Goal: Task Accomplishment & Management: Complete application form

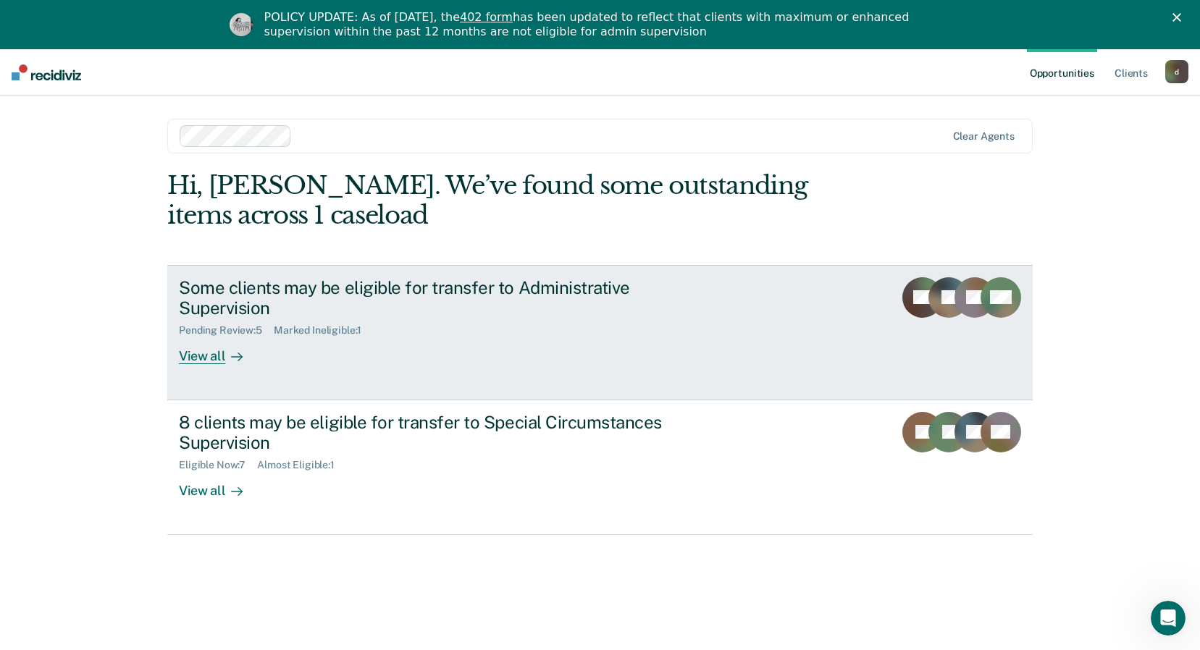
click at [807, 306] on link "Some clients may be eligible for transfer to Administrative Supervision Pending…" at bounding box center [599, 332] width 865 height 135
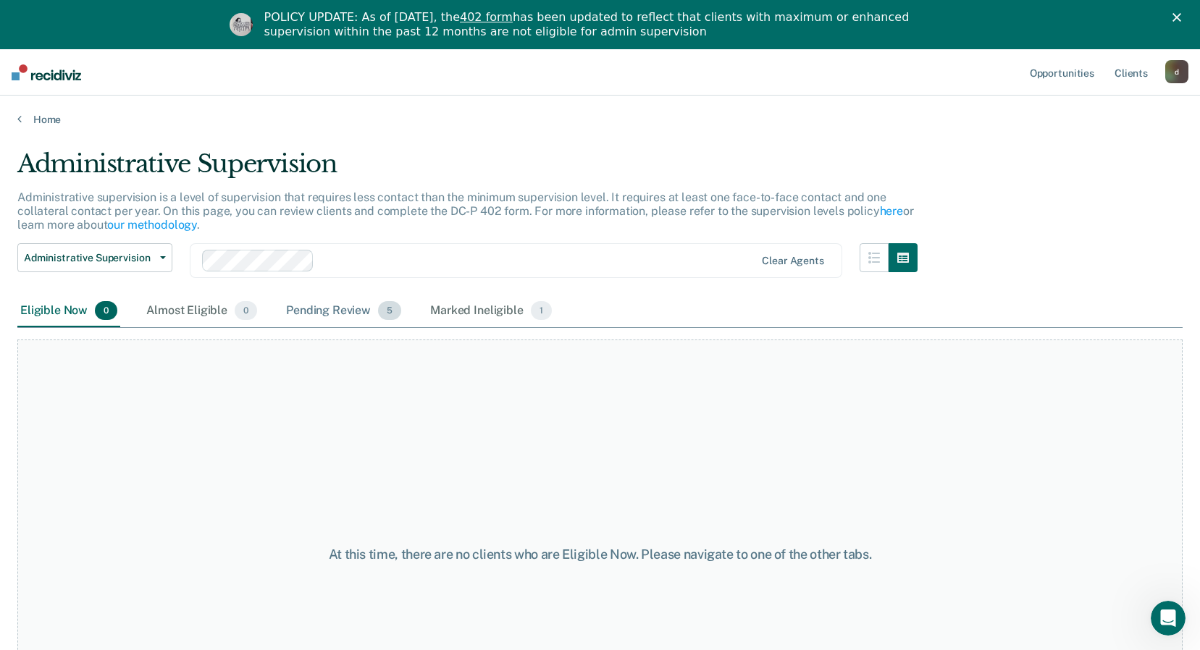
click at [340, 314] on div "Pending Review 5" at bounding box center [343, 311] width 121 height 32
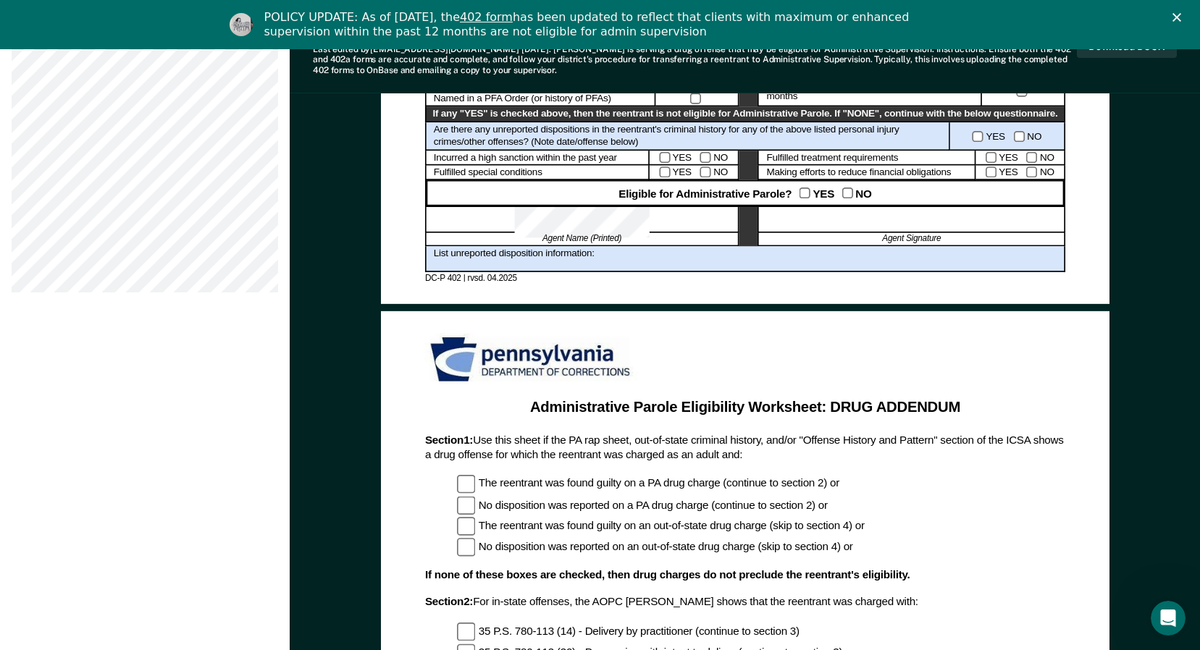
scroll to position [797, 0]
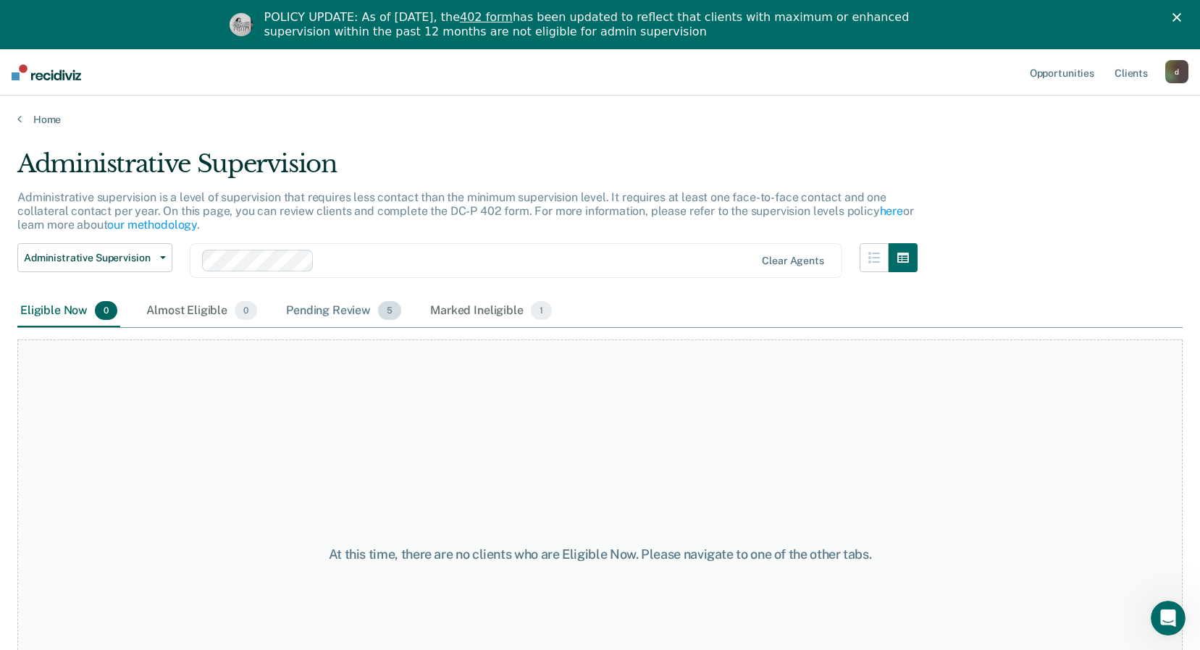
click at [374, 308] on div "Pending Review 5" at bounding box center [343, 311] width 121 height 32
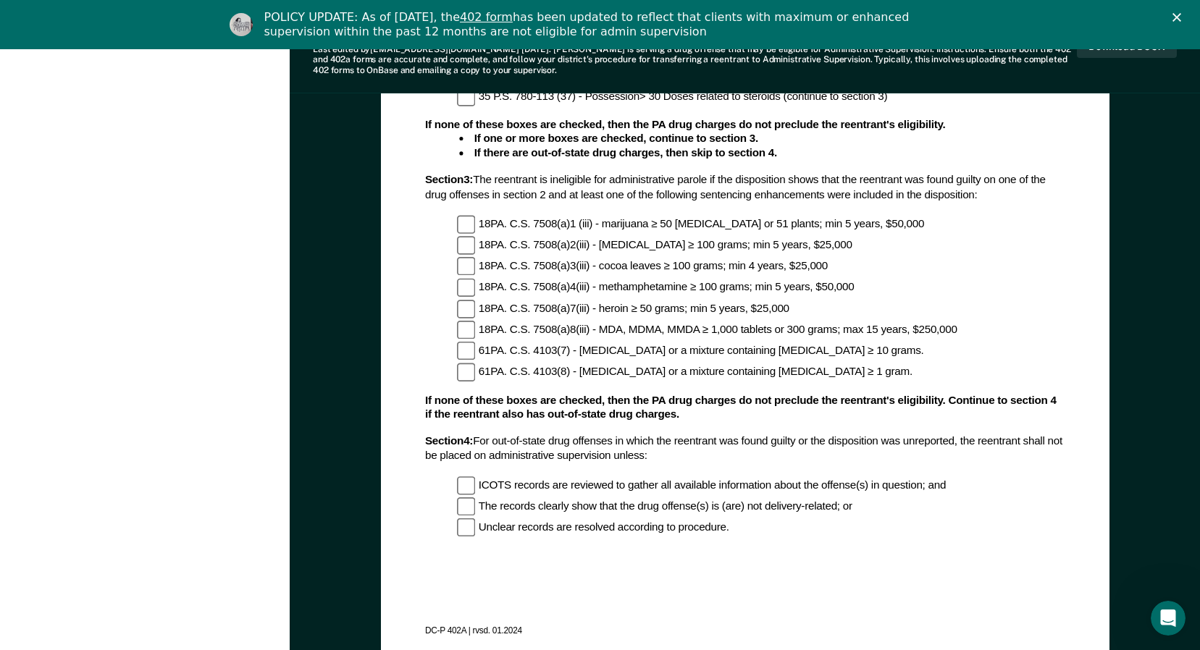
scroll to position [1086, 0]
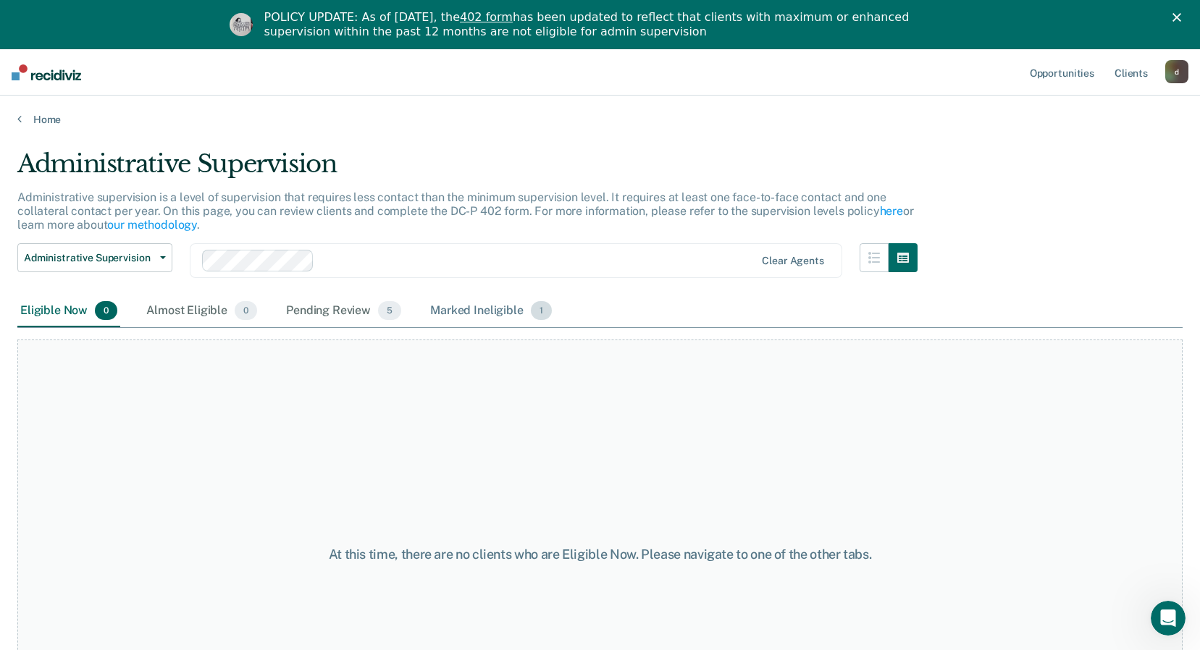
click at [498, 304] on div "Marked Ineligible 1" at bounding box center [490, 311] width 127 height 32
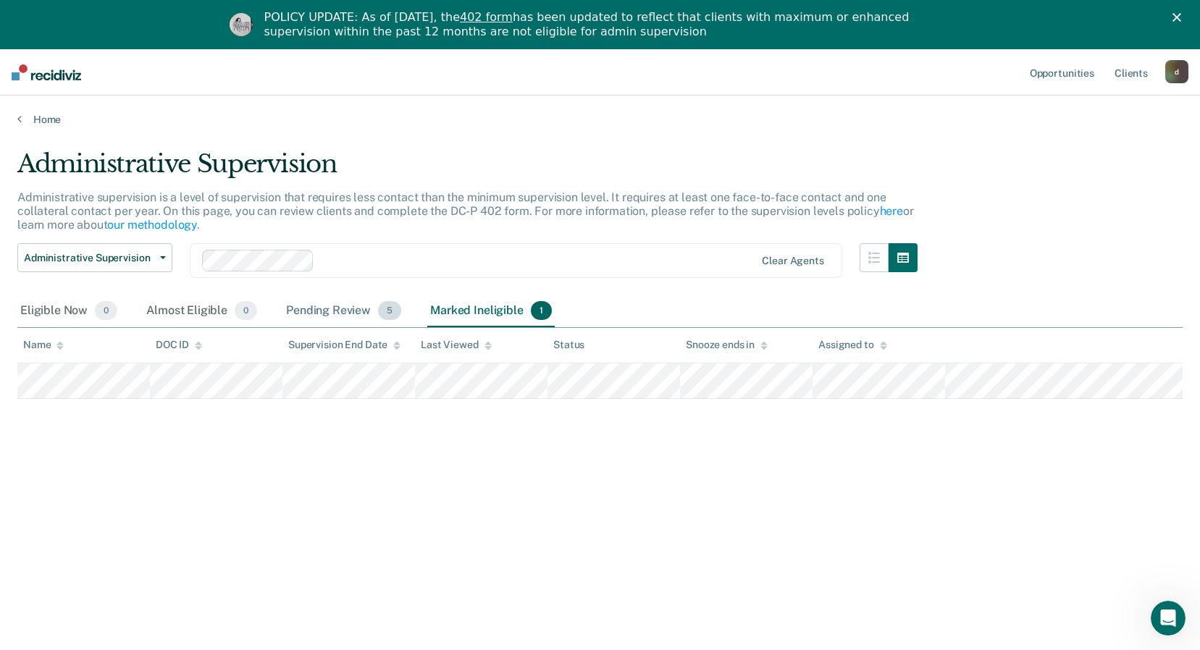
click at [340, 303] on div "Pending Review 5" at bounding box center [343, 311] width 121 height 32
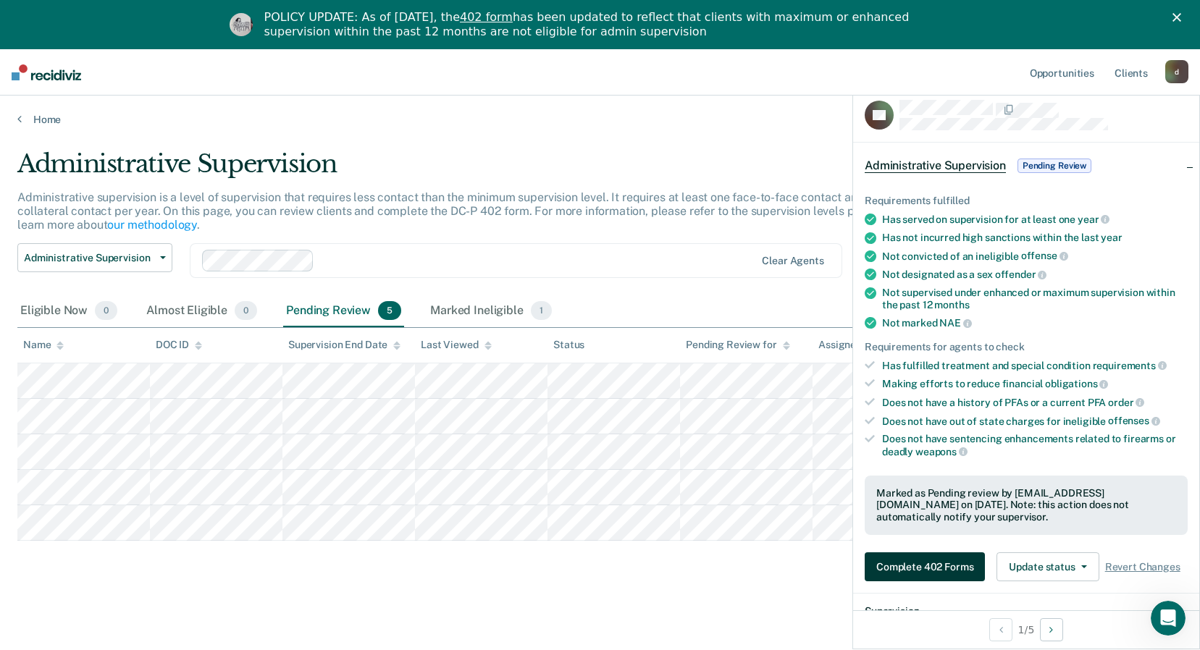
click at [944, 568] on button "Complete 402 Forms" at bounding box center [925, 567] width 120 height 29
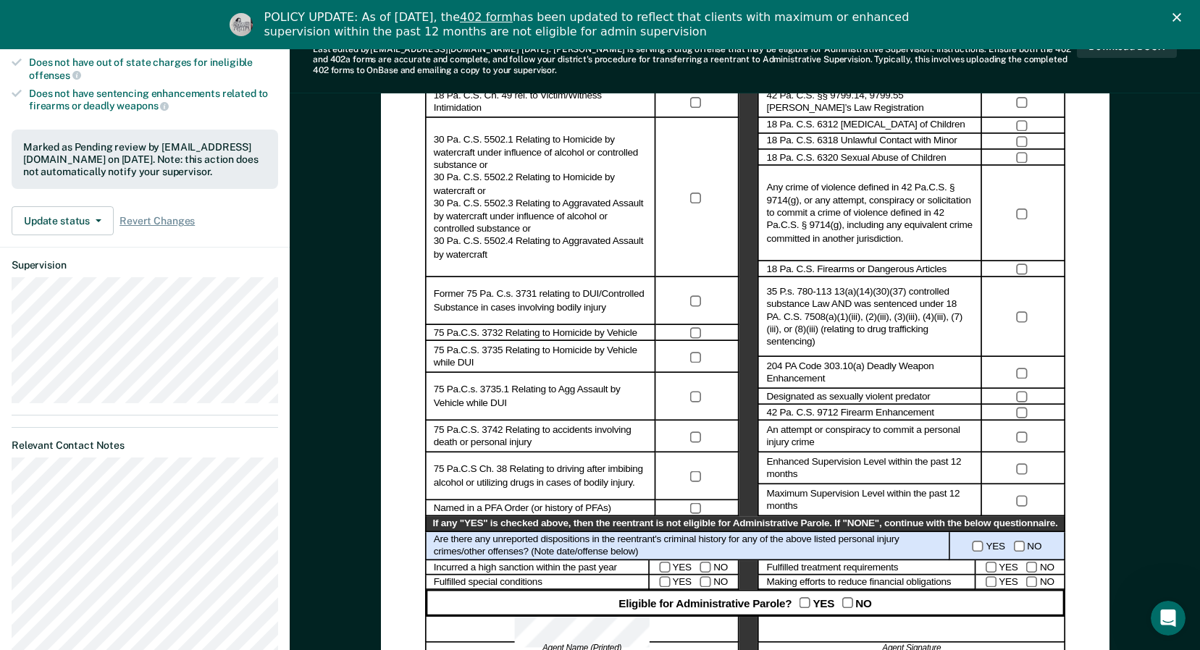
scroll to position [204, 0]
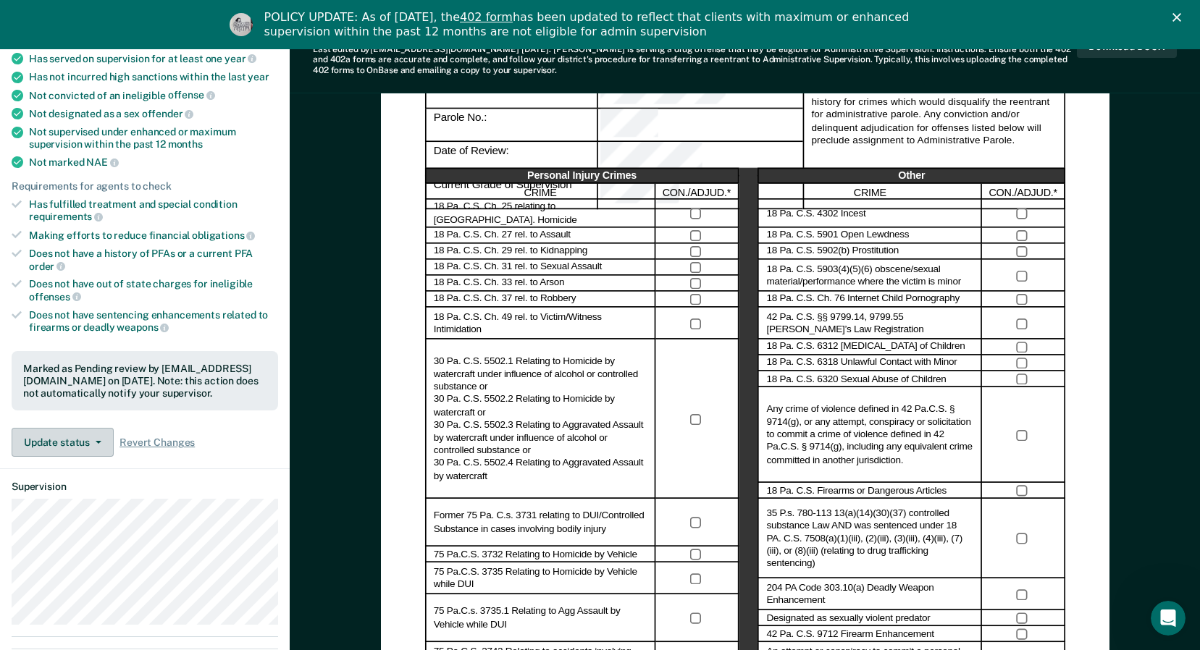
click at [106, 448] on button "Update status" at bounding box center [63, 442] width 102 height 29
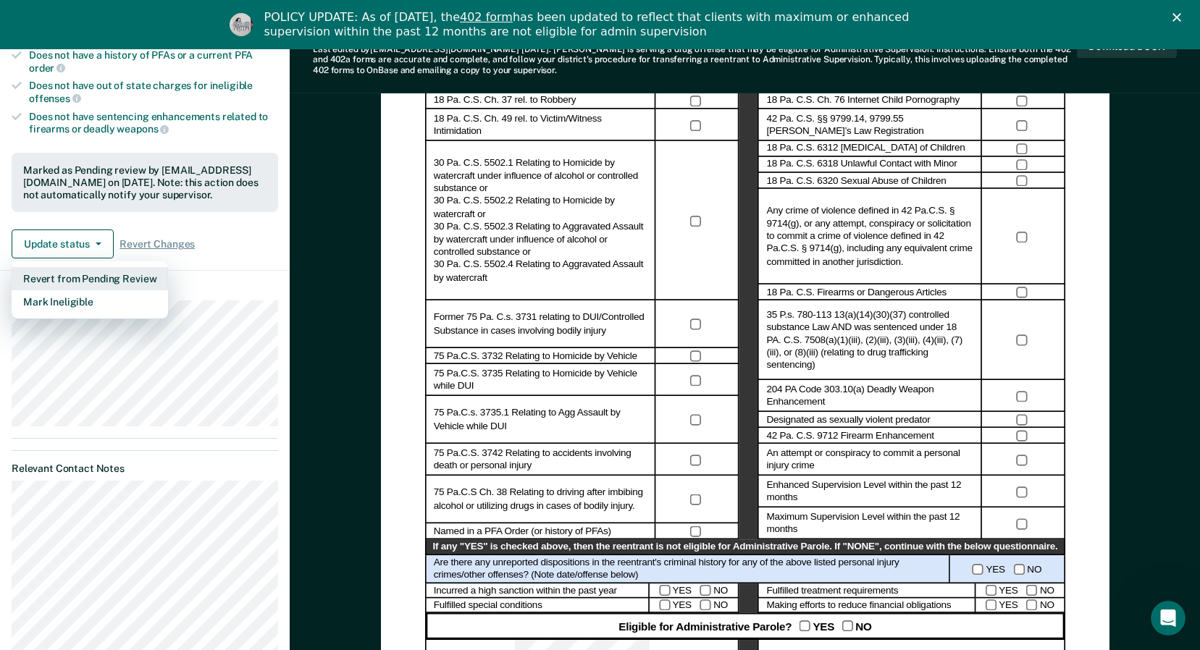
scroll to position [421, 0]
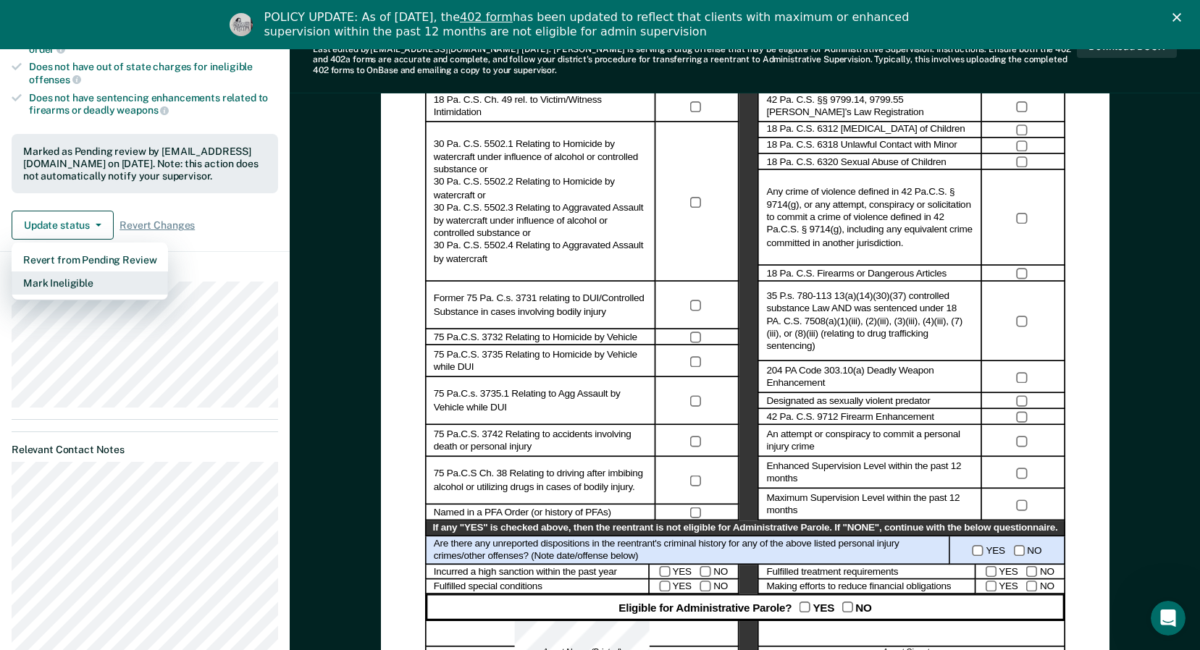
click at [91, 284] on button "Mark Ineligible" at bounding box center [90, 283] width 156 height 23
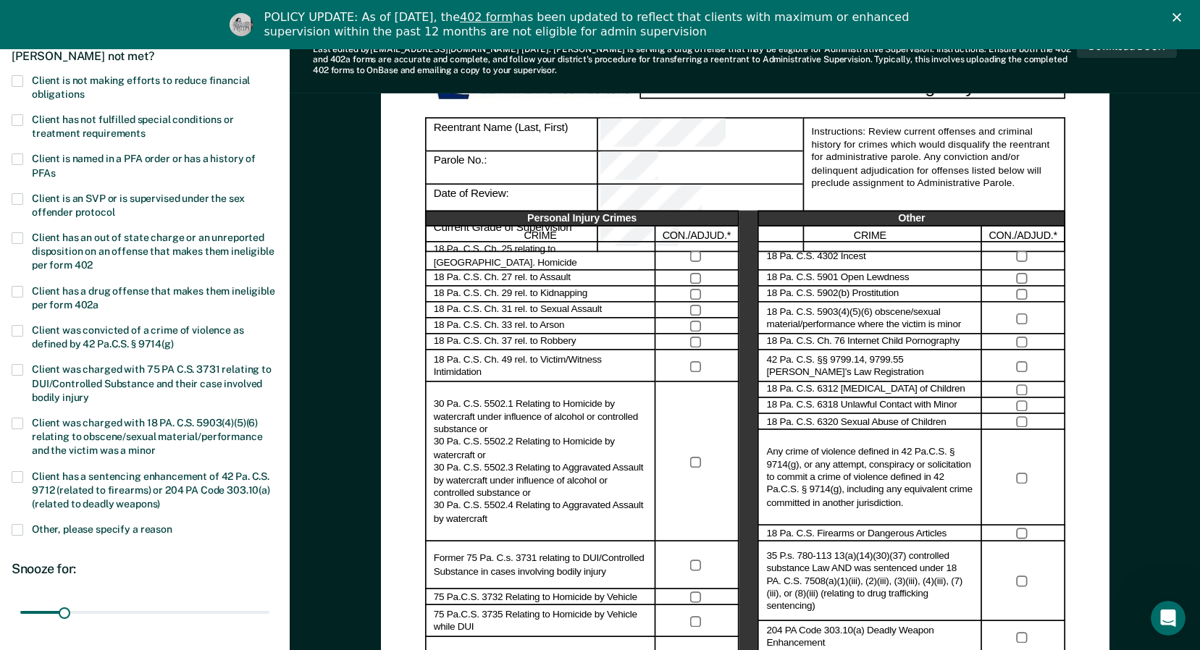
scroll to position [132, 0]
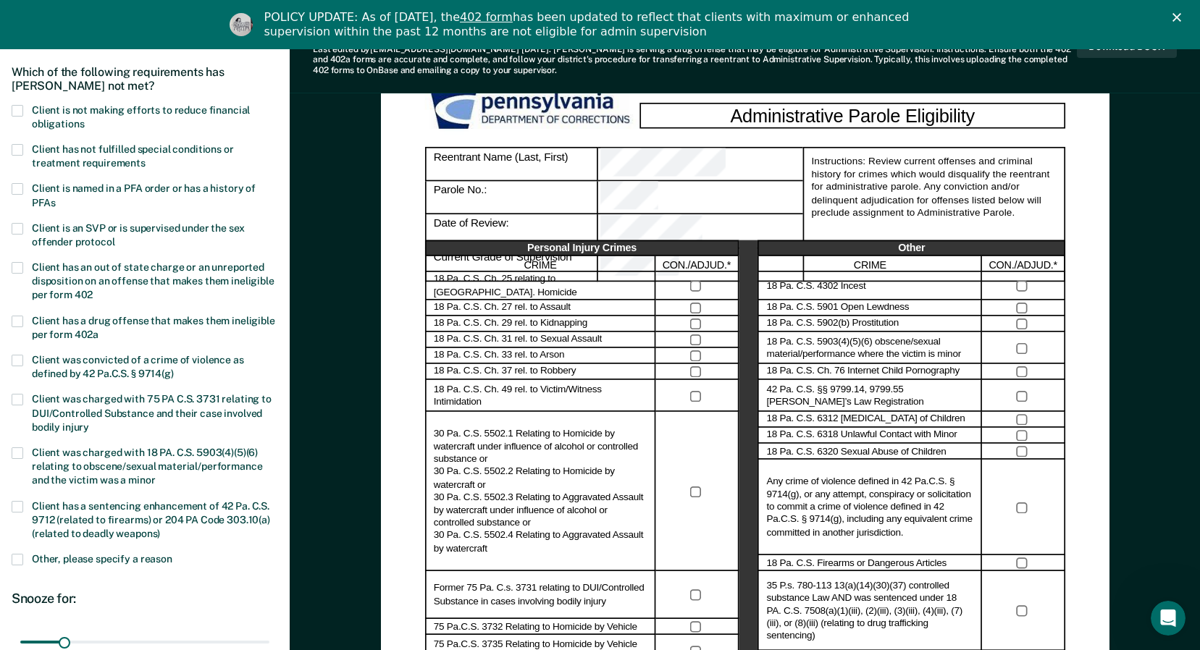
click at [18, 112] on span at bounding box center [18, 111] width 12 height 12
click at [14, 153] on span at bounding box center [18, 150] width 12 height 12
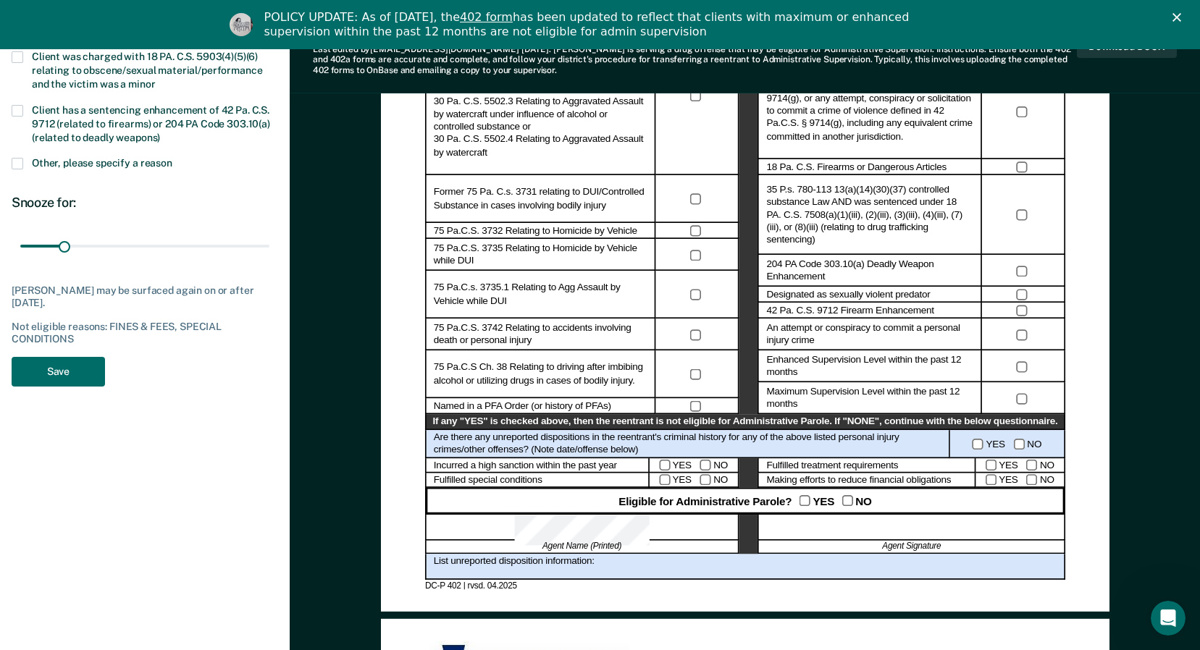
scroll to position [566, 0]
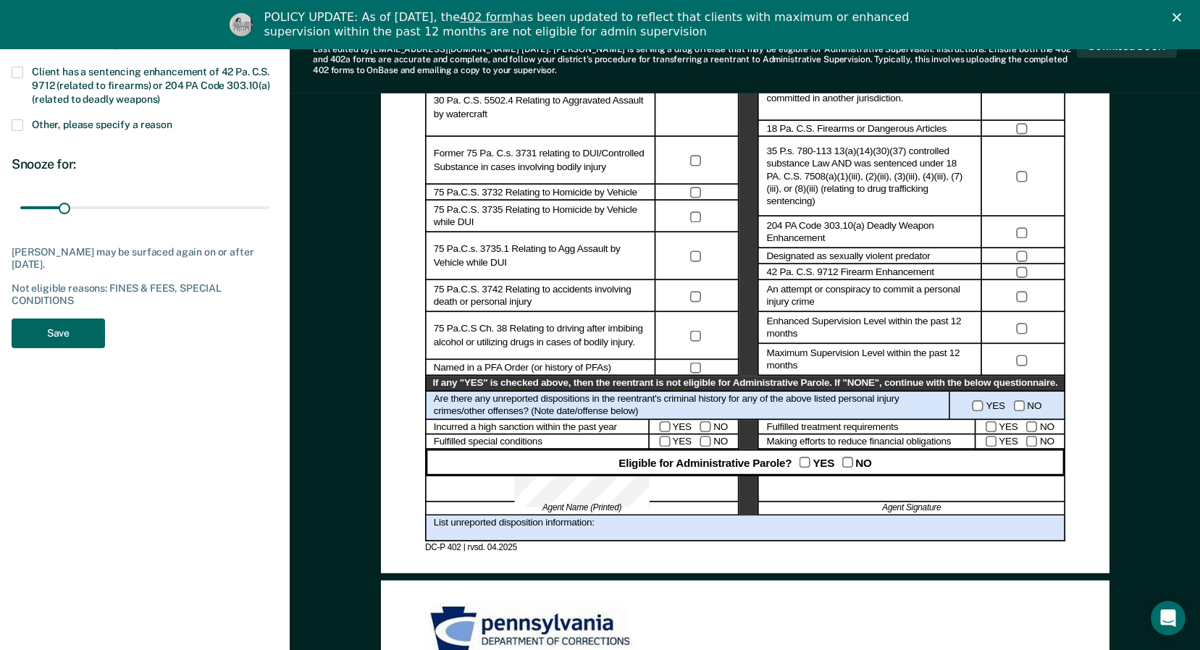
click at [56, 324] on button "Save" at bounding box center [58, 334] width 93 height 30
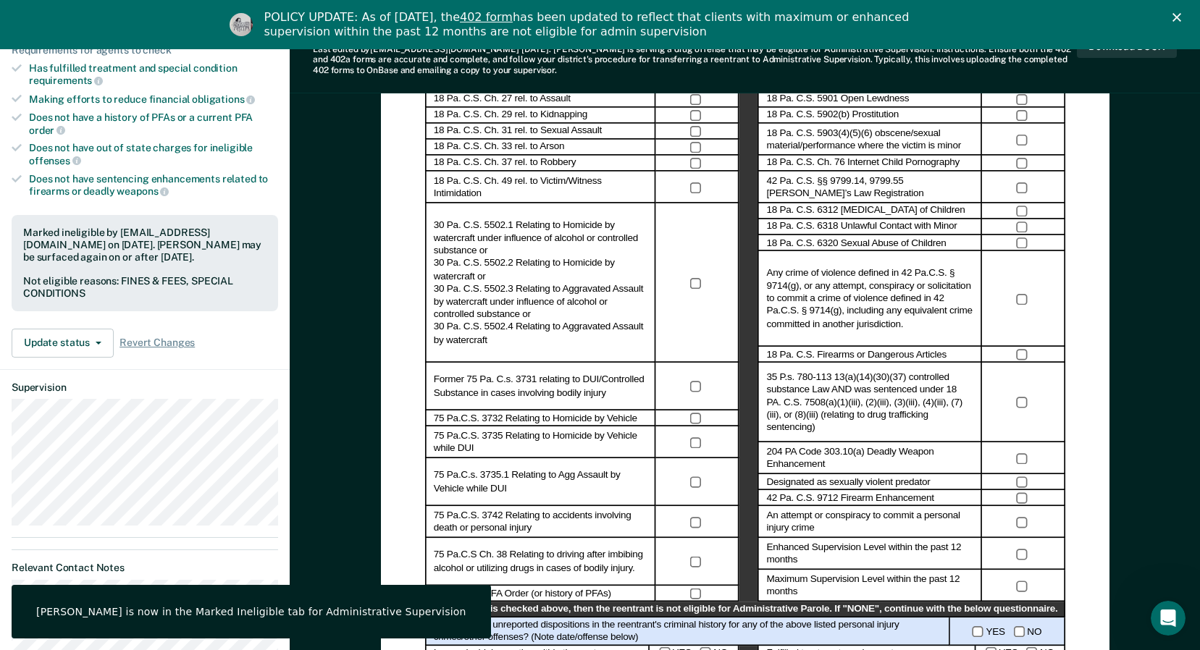
scroll to position [0, 0]
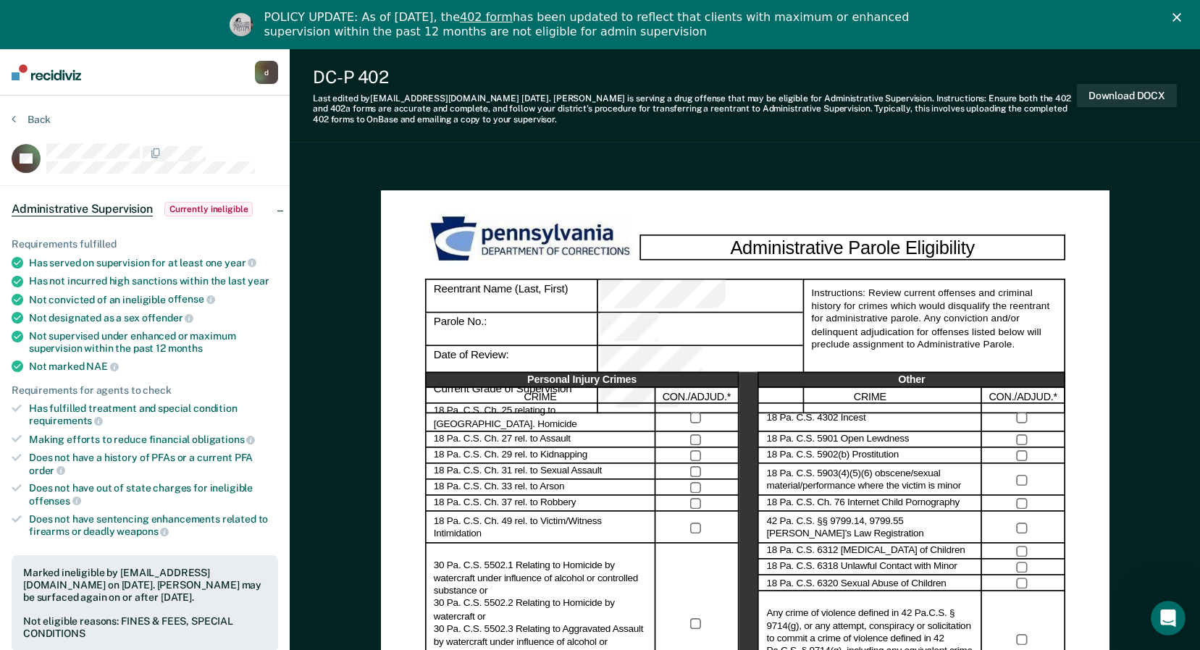
click at [1181, 16] on polygon "Close" at bounding box center [1176, 17] width 9 height 9
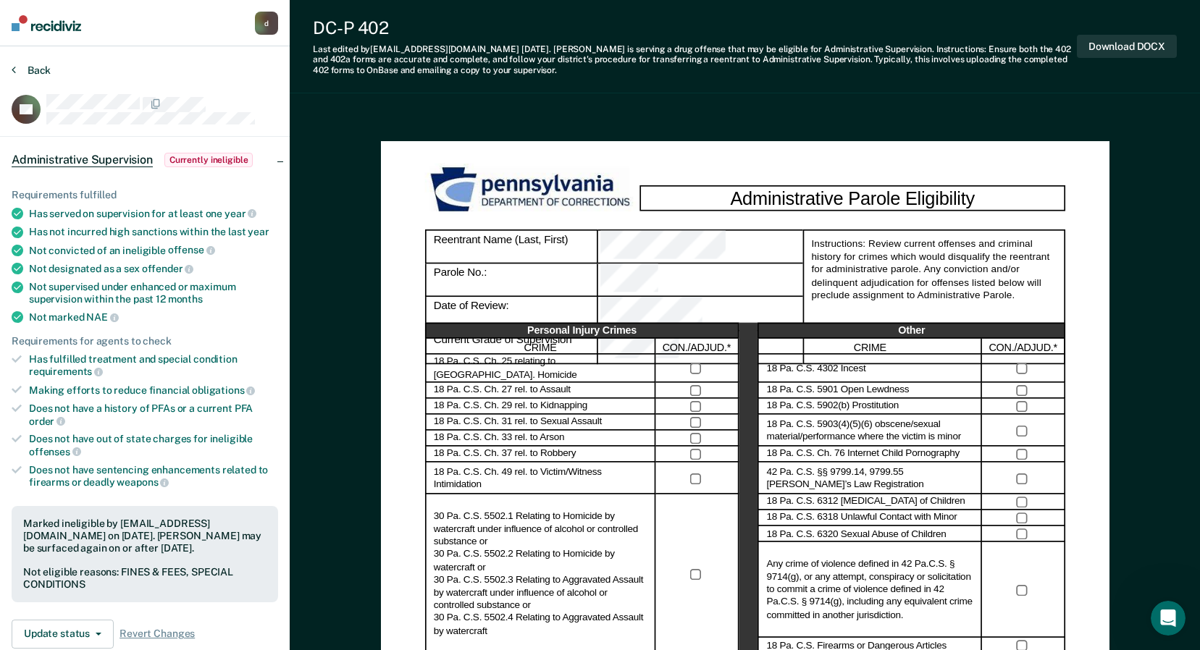
click at [43, 68] on button "Back" at bounding box center [31, 70] width 39 height 13
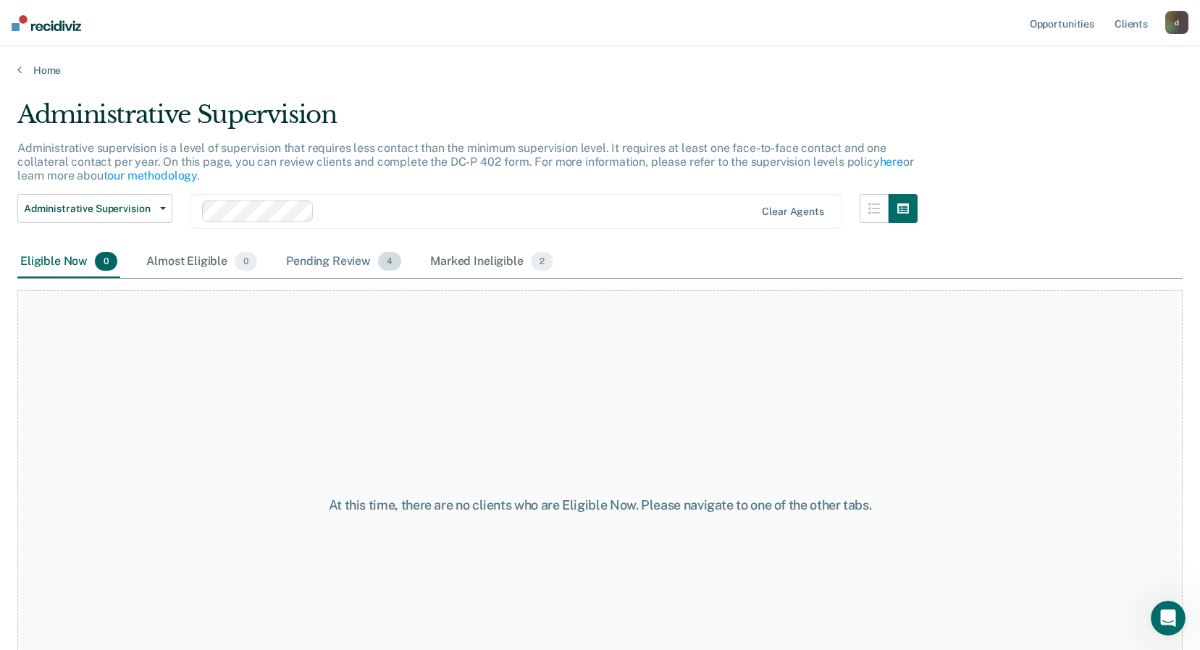
click at [335, 258] on div "Pending Review 4" at bounding box center [343, 262] width 121 height 32
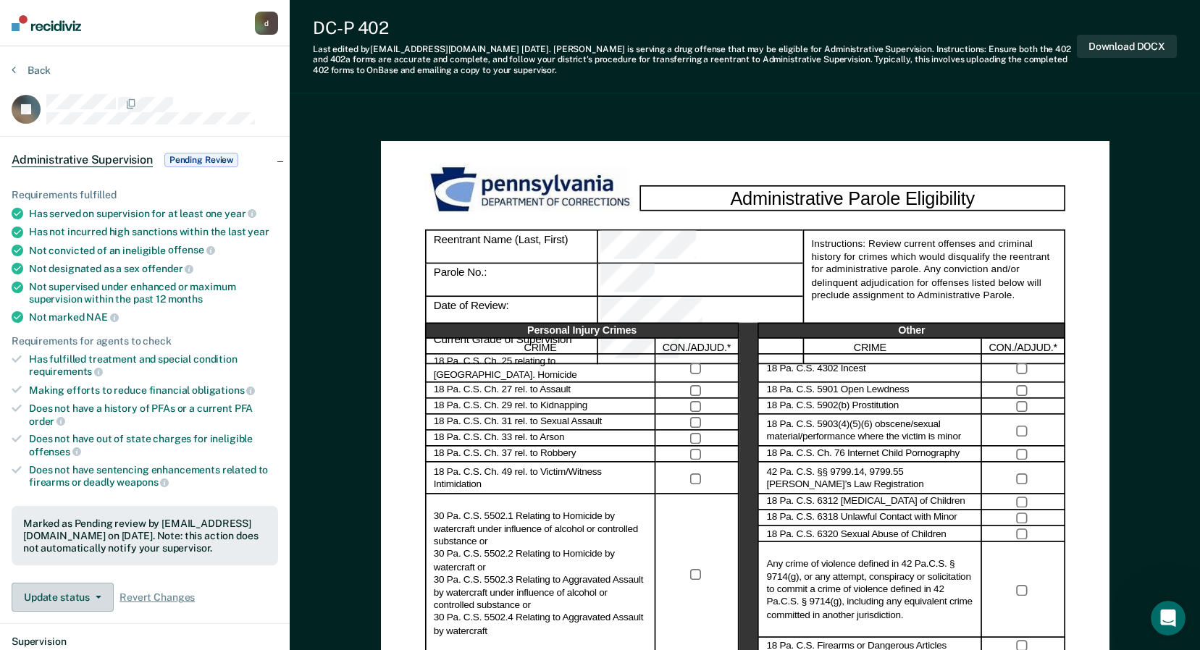
click at [98, 597] on button "Update status" at bounding box center [63, 597] width 102 height 29
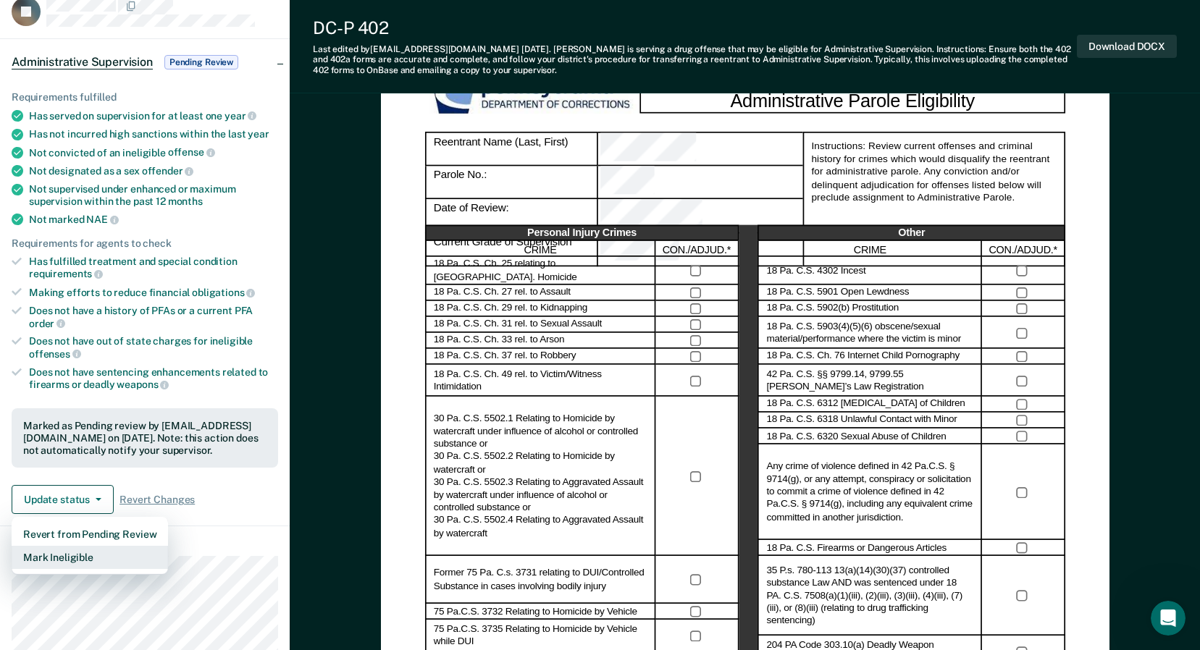
scroll to position [145, 0]
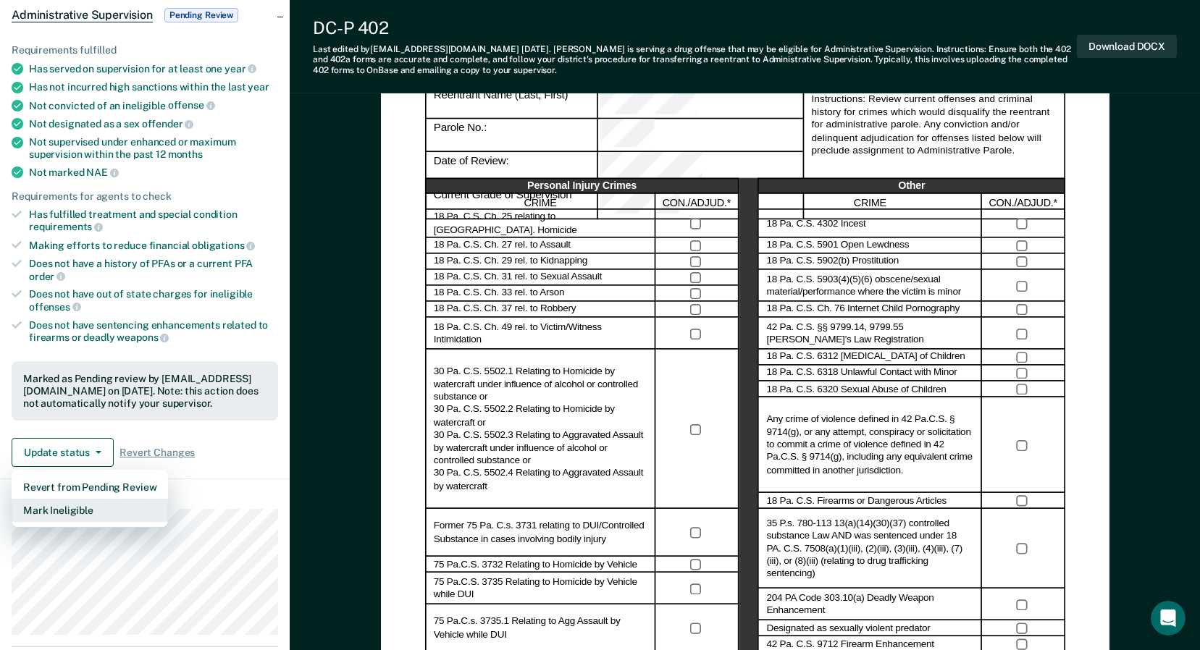
click at [104, 508] on button "Mark Ineligible" at bounding box center [90, 510] width 156 height 23
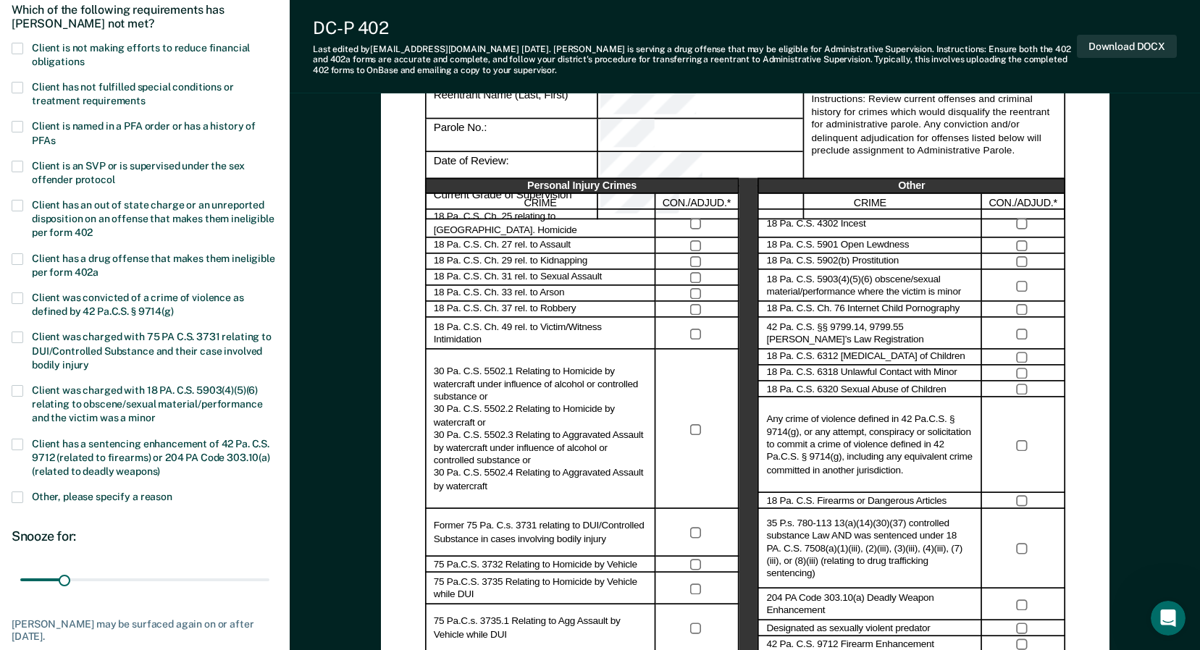
click at [19, 85] on span at bounding box center [18, 88] width 12 height 12
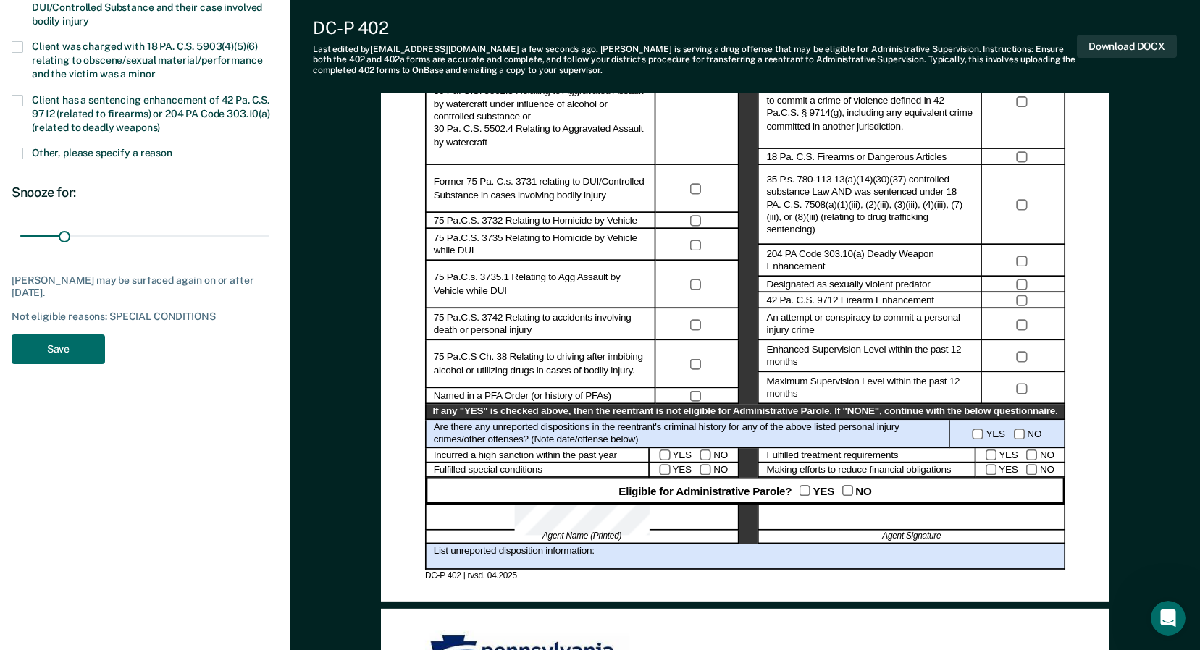
scroll to position [507, 0]
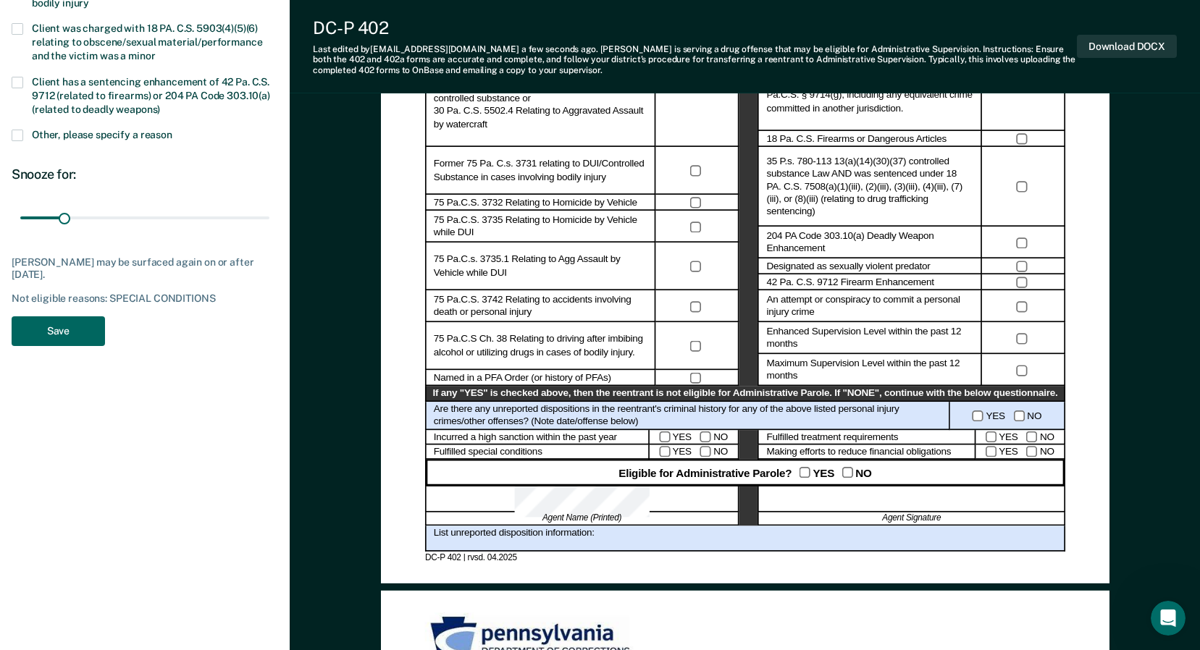
click at [62, 327] on button "Save" at bounding box center [58, 331] width 93 height 30
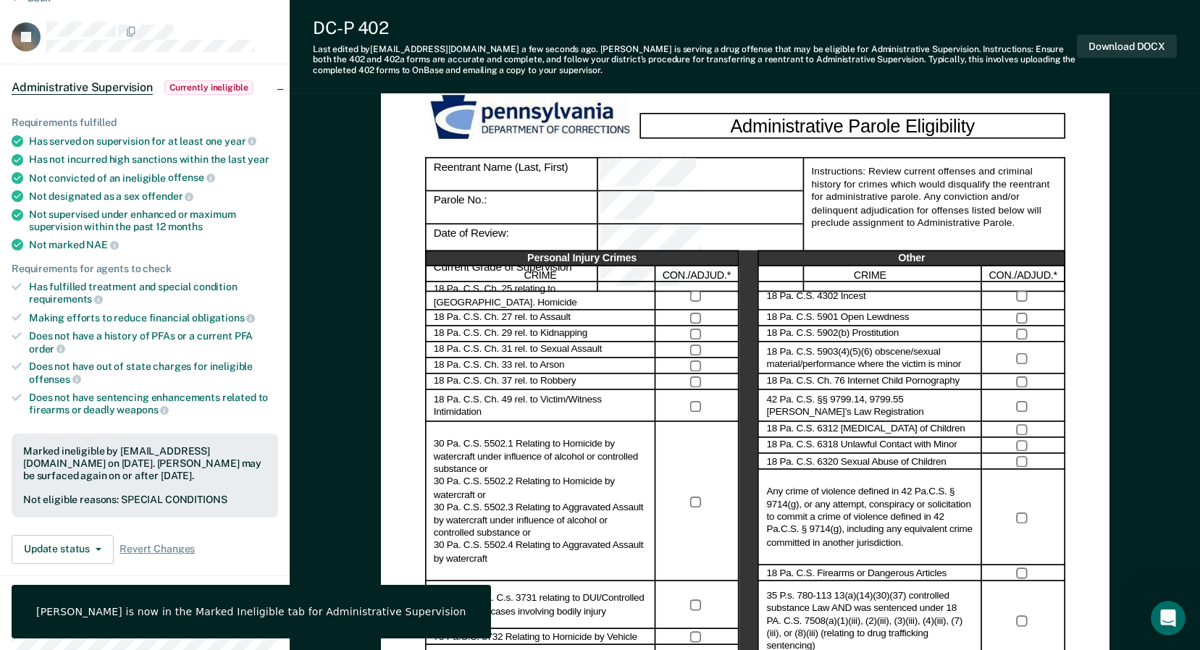
scroll to position [0, 0]
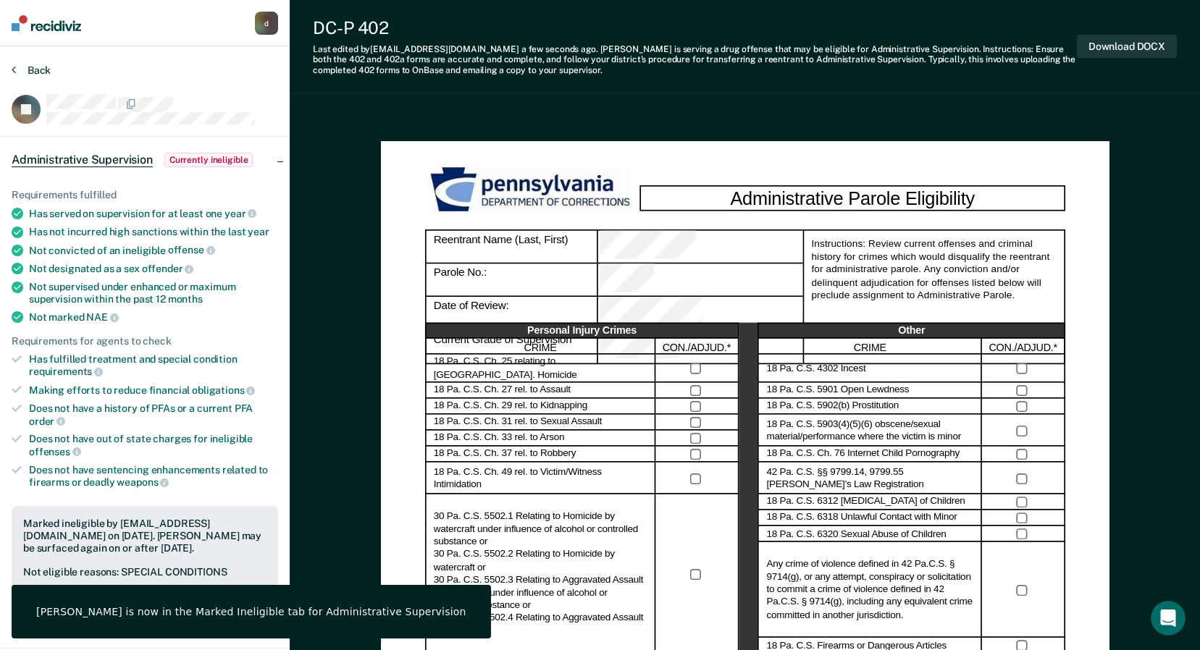
click at [43, 68] on button "Back" at bounding box center [31, 70] width 39 height 13
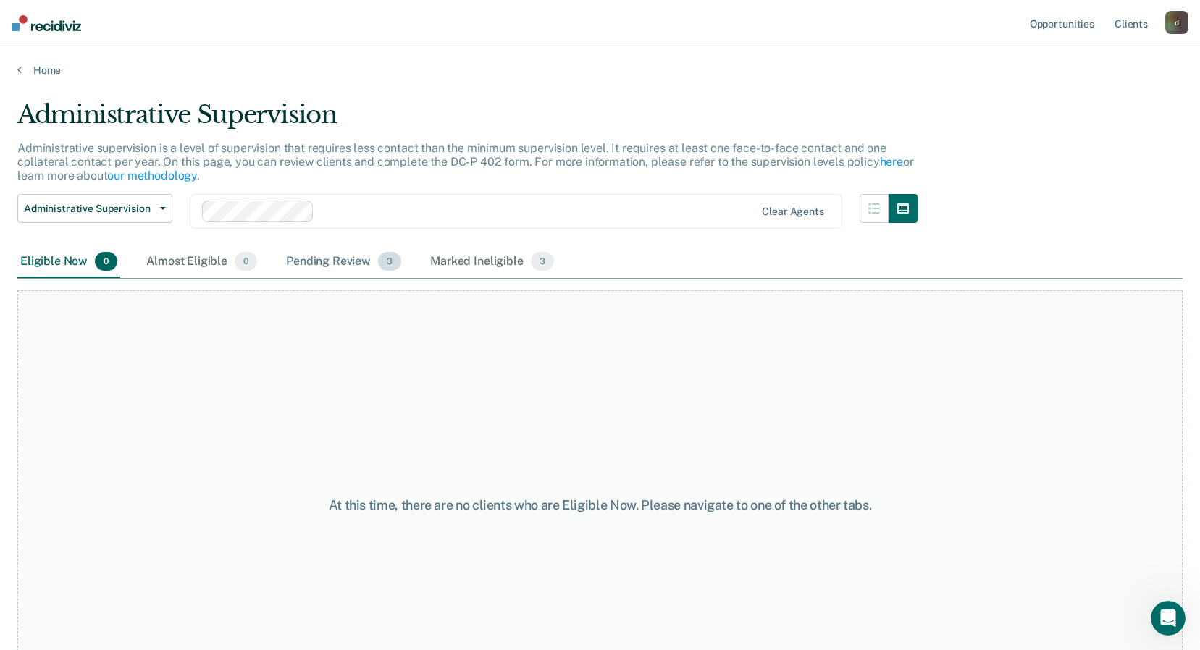
click at [343, 256] on div "Pending Review 3" at bounding box center [343, 262] width 121 height 32
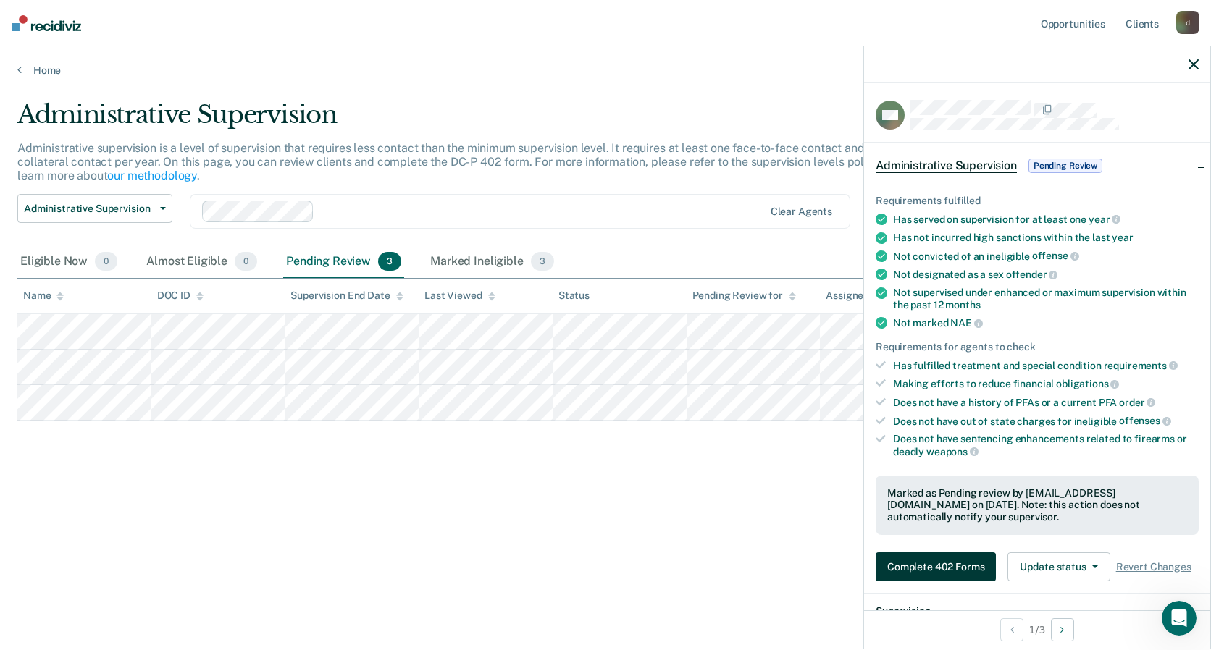
click at [928, 570] on button "Complete 402 Forms" at bounding box center [936, 567] width 120 height 29
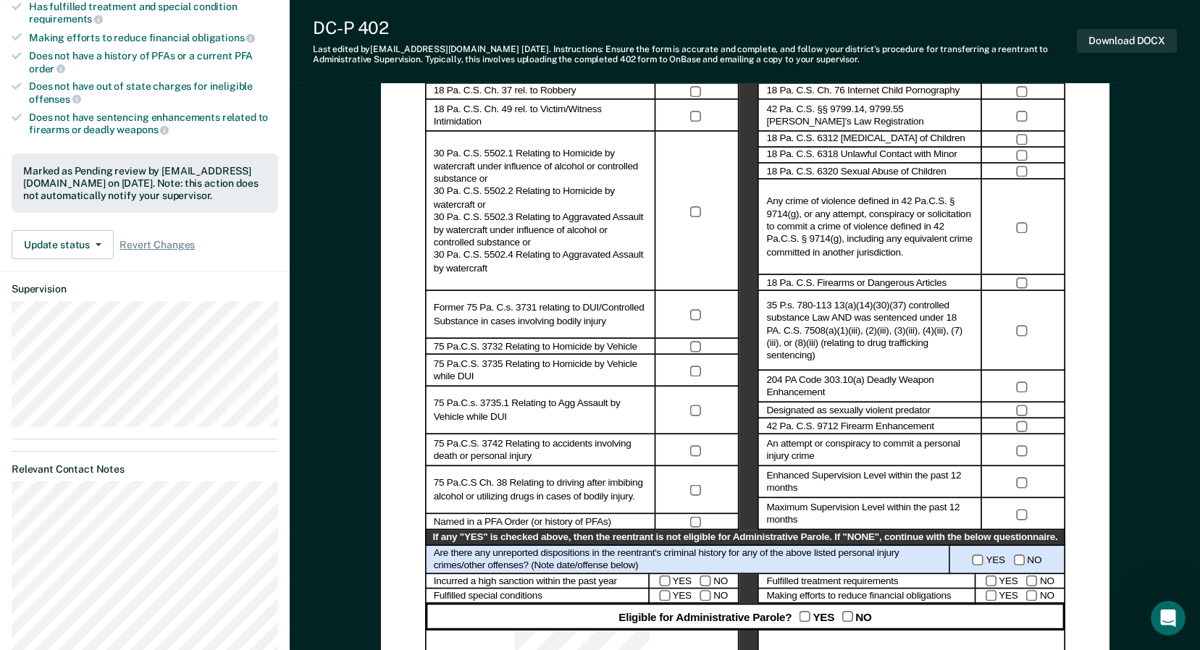
scroll to position [362, 0]
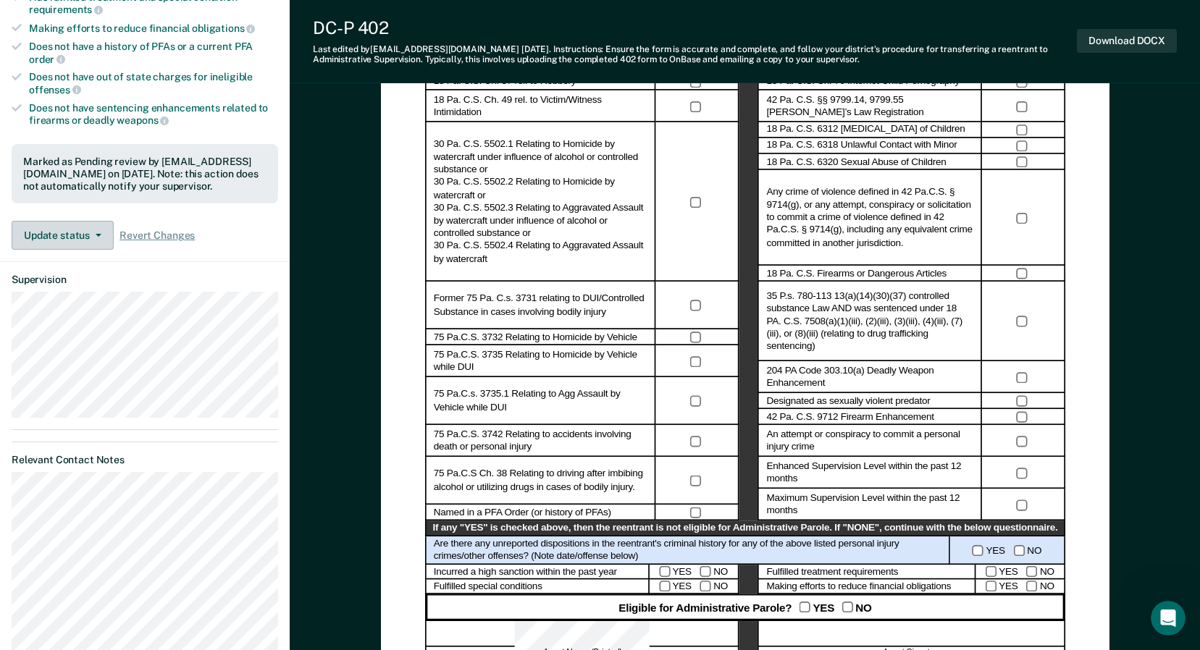
click at [91, 230] on button "Update status" at bounding box center [63, 235] width 102 height 29
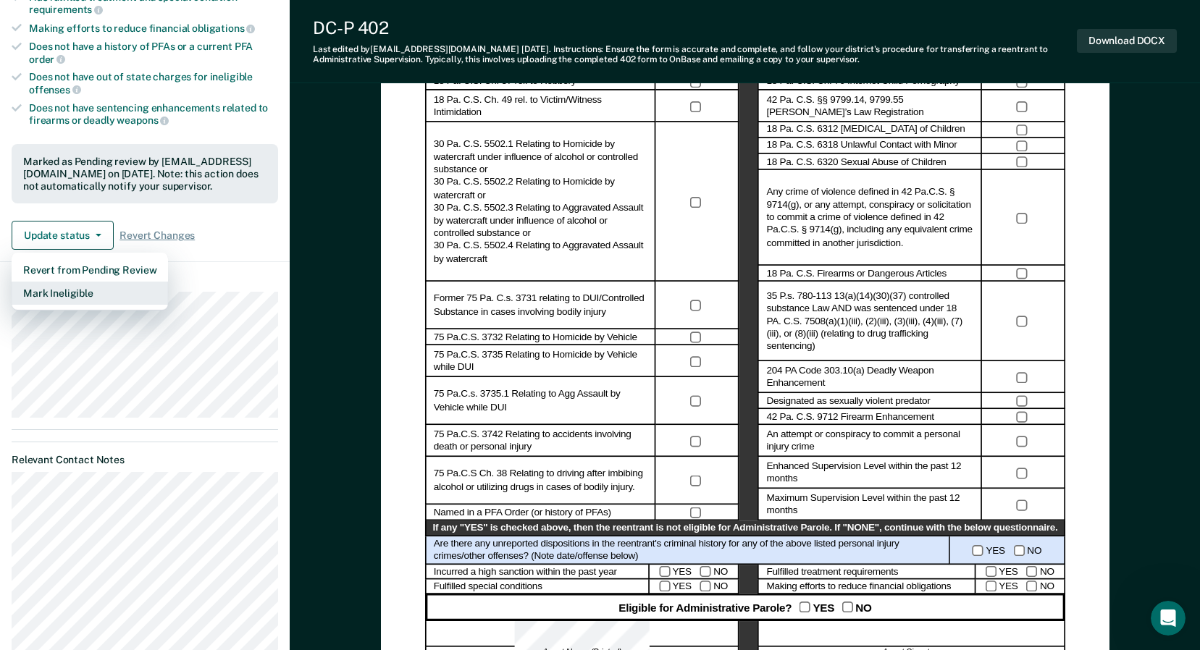
click at [60, 291] on button "Mark Ineligible" at bounding box center [90, 293] width 156 height 23
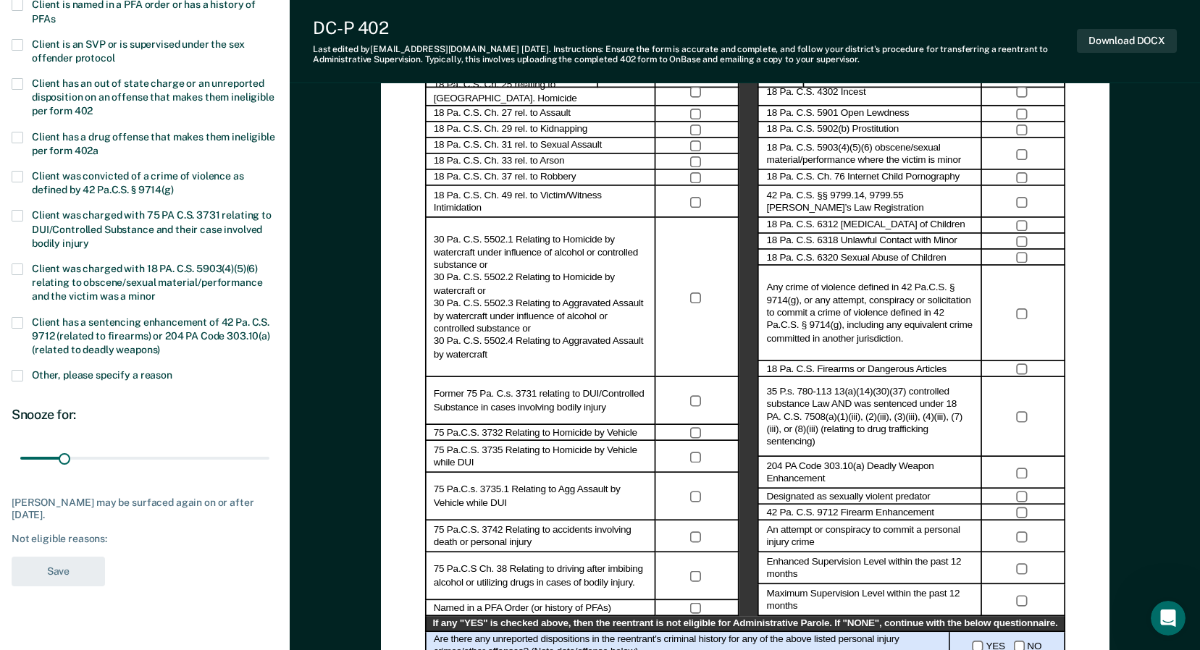
scroll to position [0, 0]
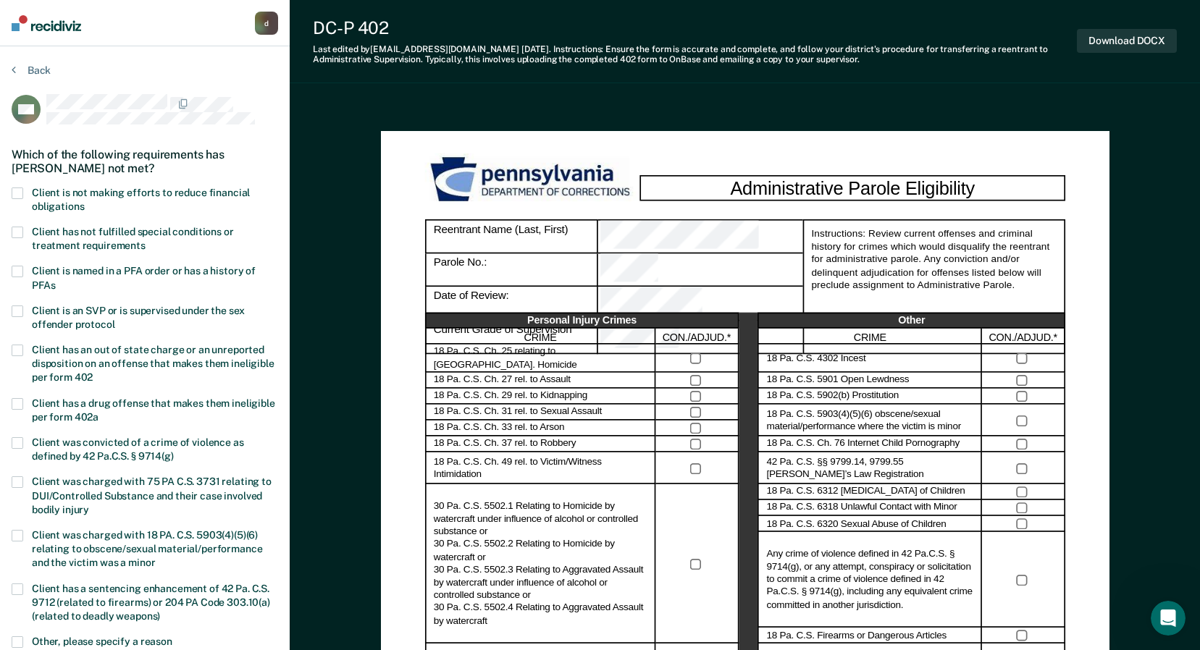
click at [16, 227] on span at bounding box center [18, 233] width 12 height 12
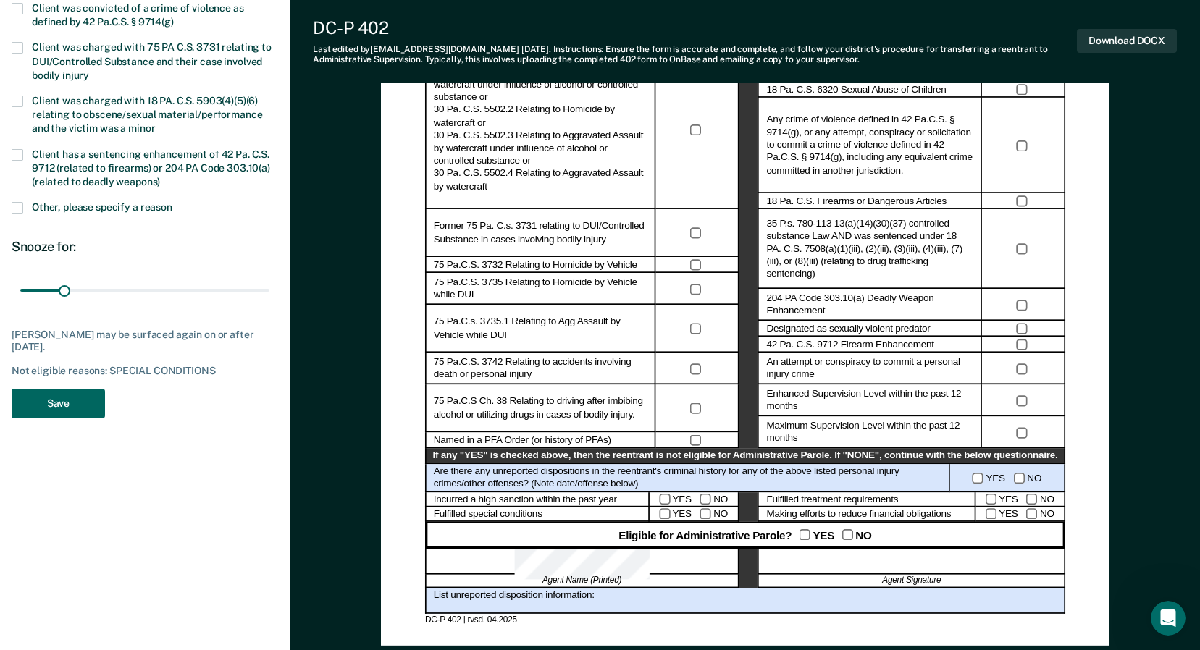
click at [87, 404] on button "Save" at bounding box center [58, 404] width 93 height 30
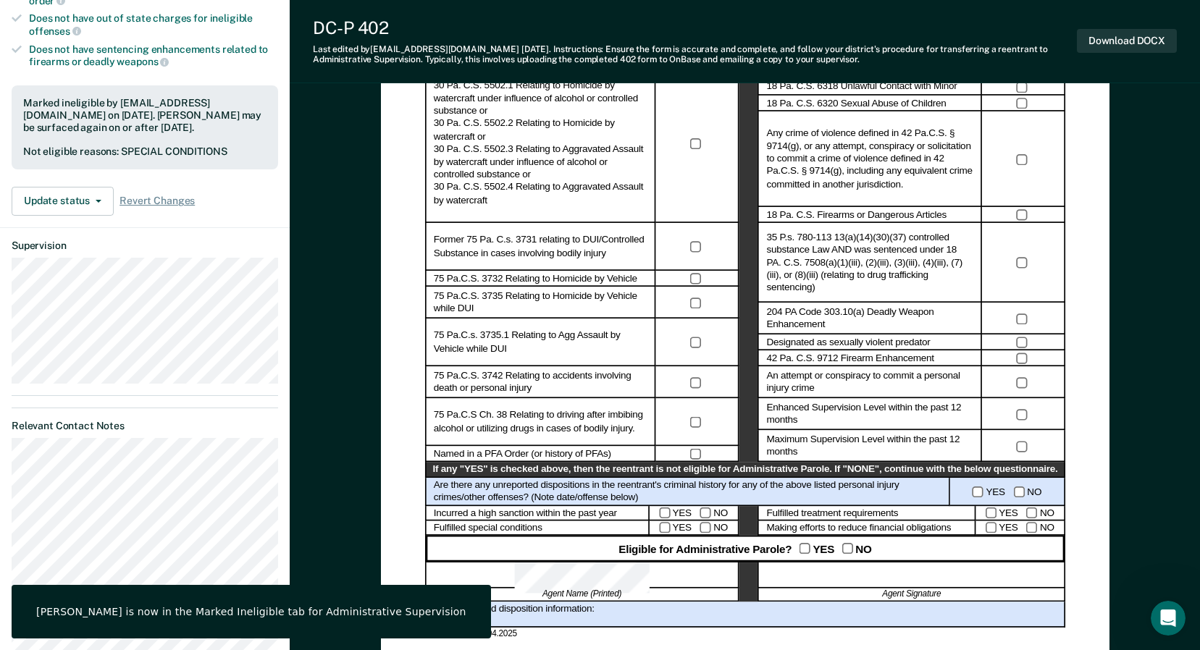
scroll to position [0, 0]
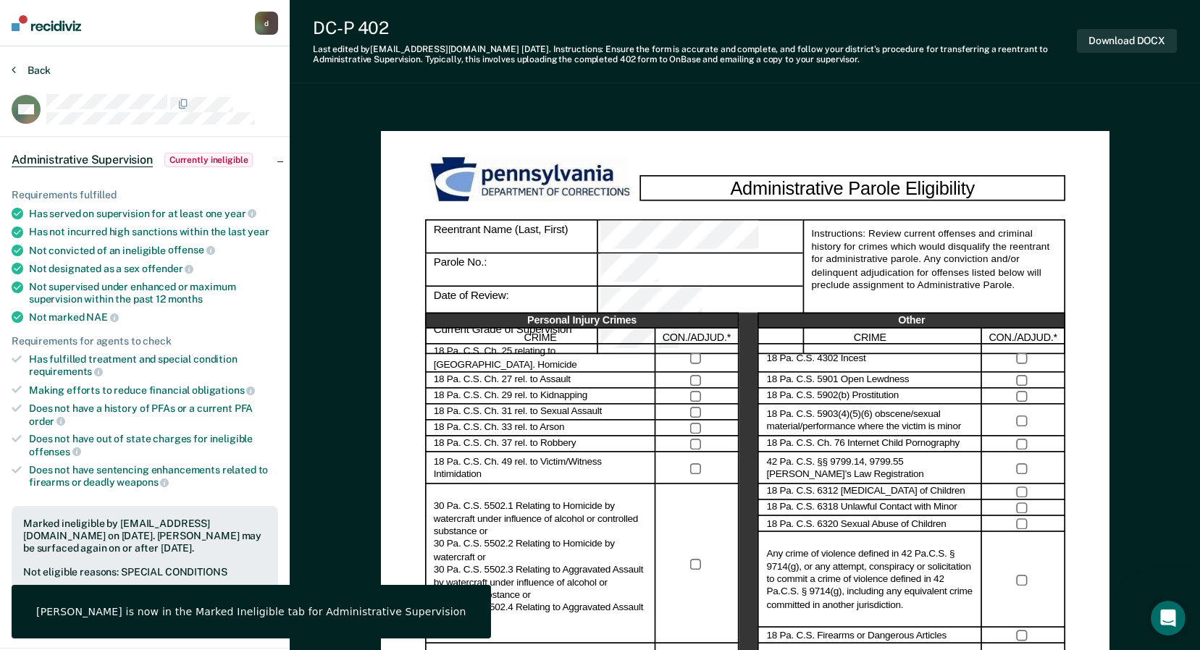
click at [32, 67] on button "Back" at bounding box center [31, 70] width 39 height 13
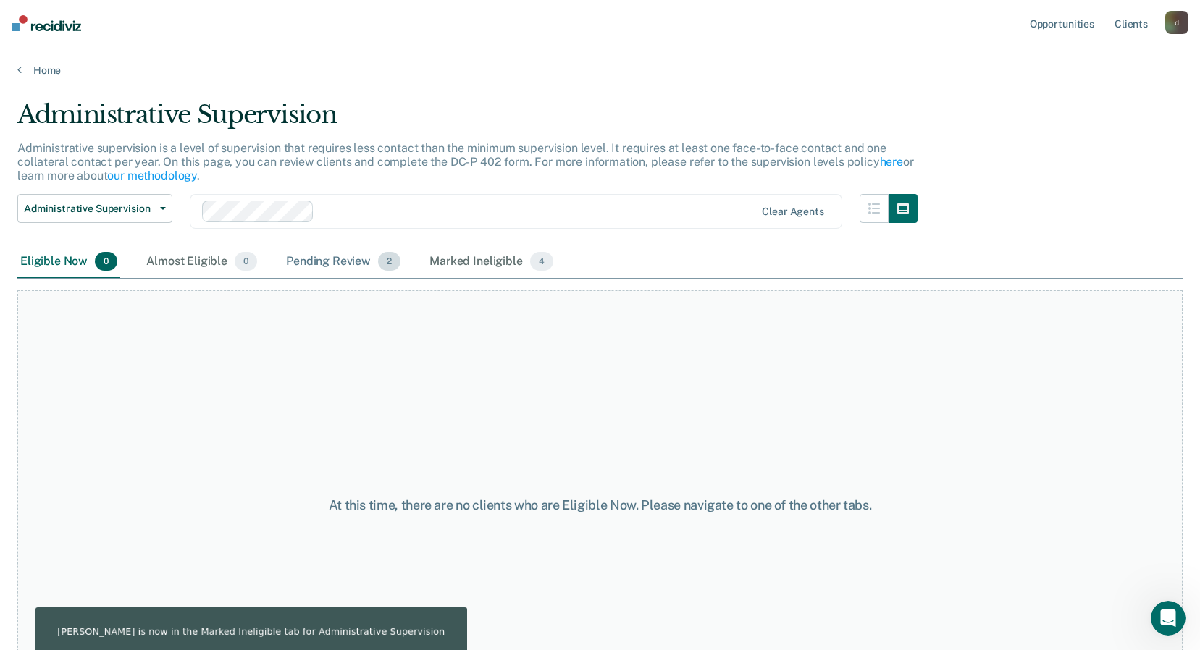
click at [339, 266] on div "Pending Review 2" at bounding box center [343, 262] width 120 height 32
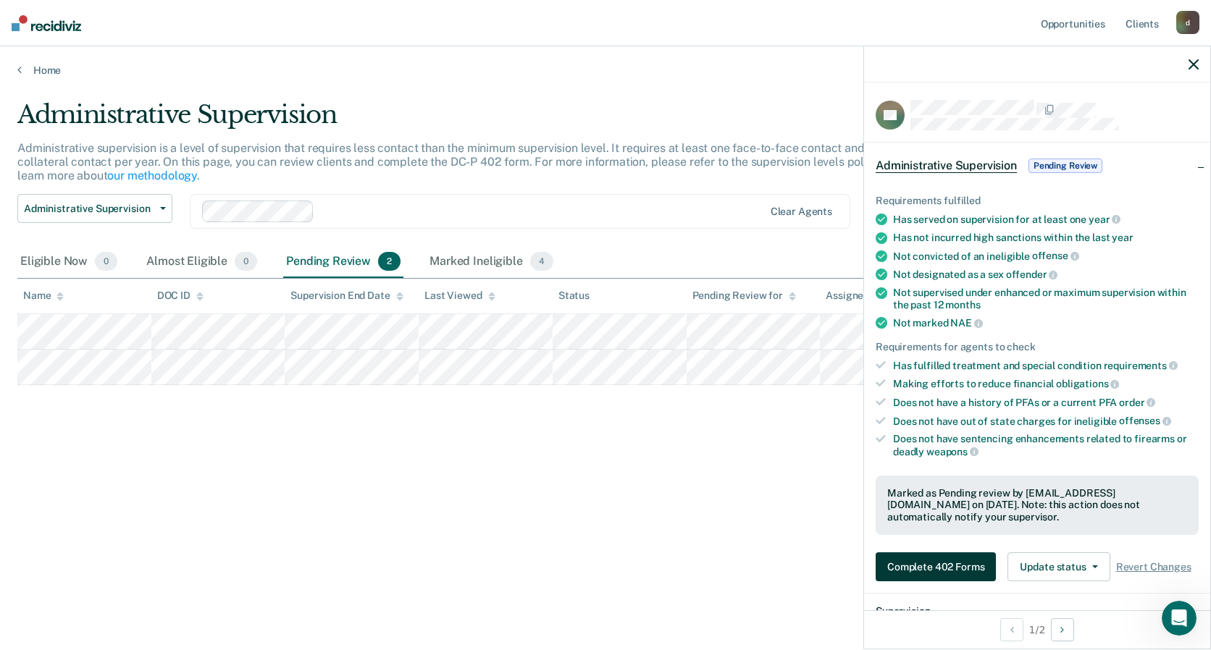
click at [945, 560] on button "Complete 402 Forms" at bounding box center [936, 567] width 120 height 29
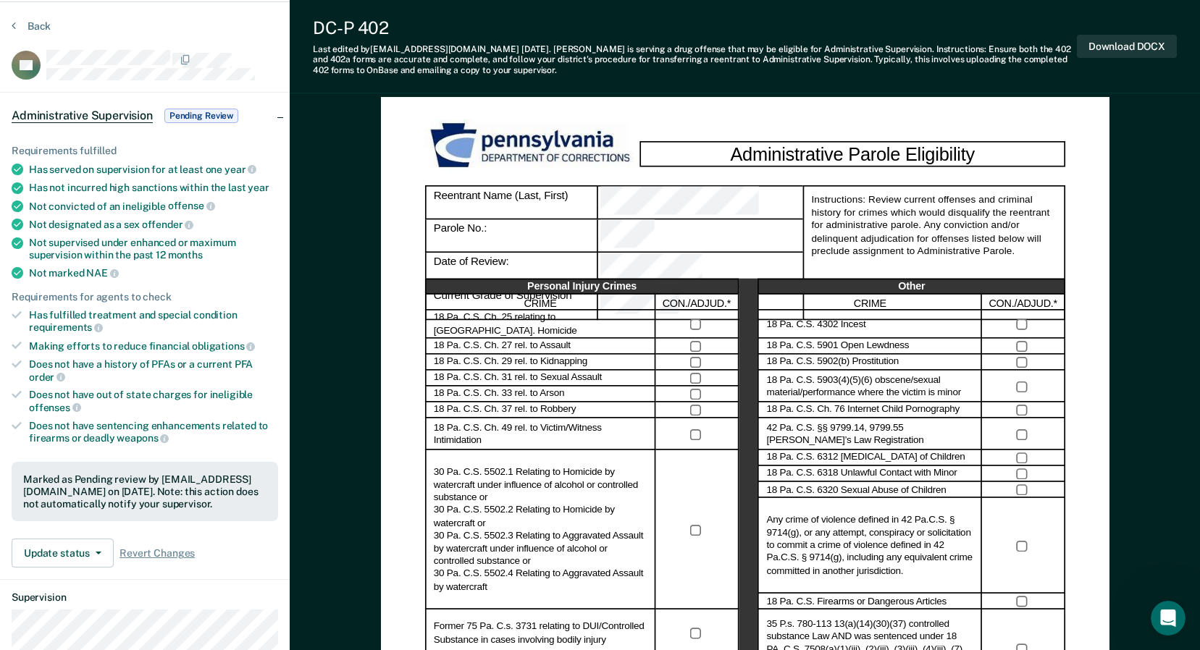
scroll to position [72, 0]
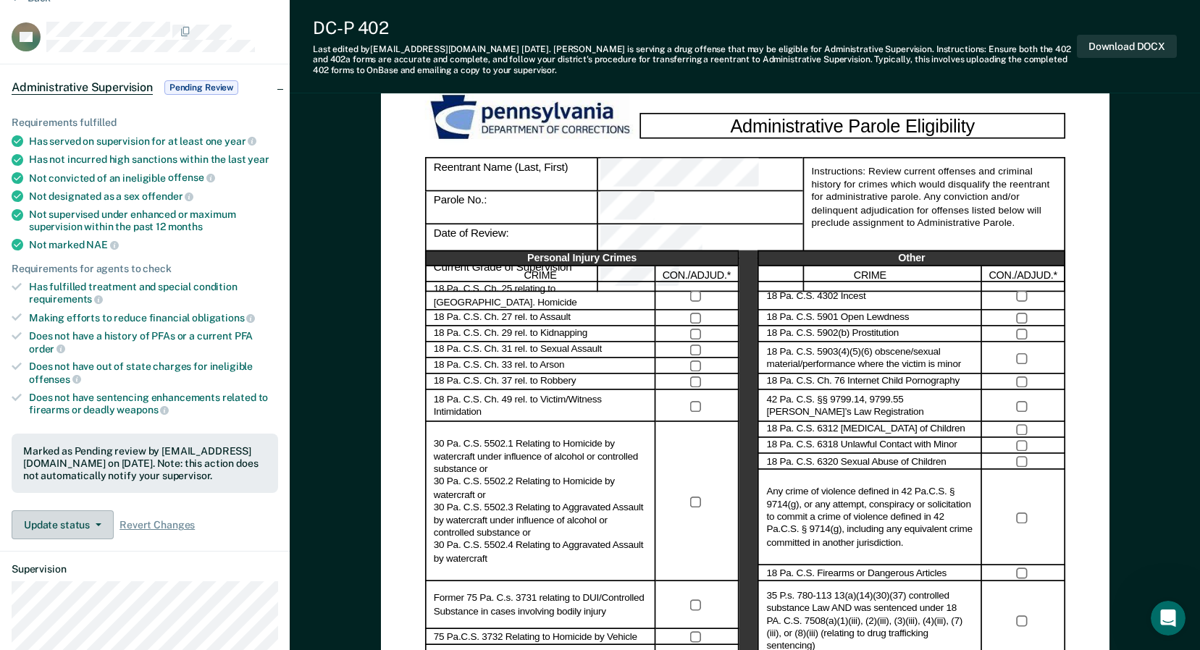
click at [109, 528] on button "Update status" at bounding box center [63, 525] width 102 height 29
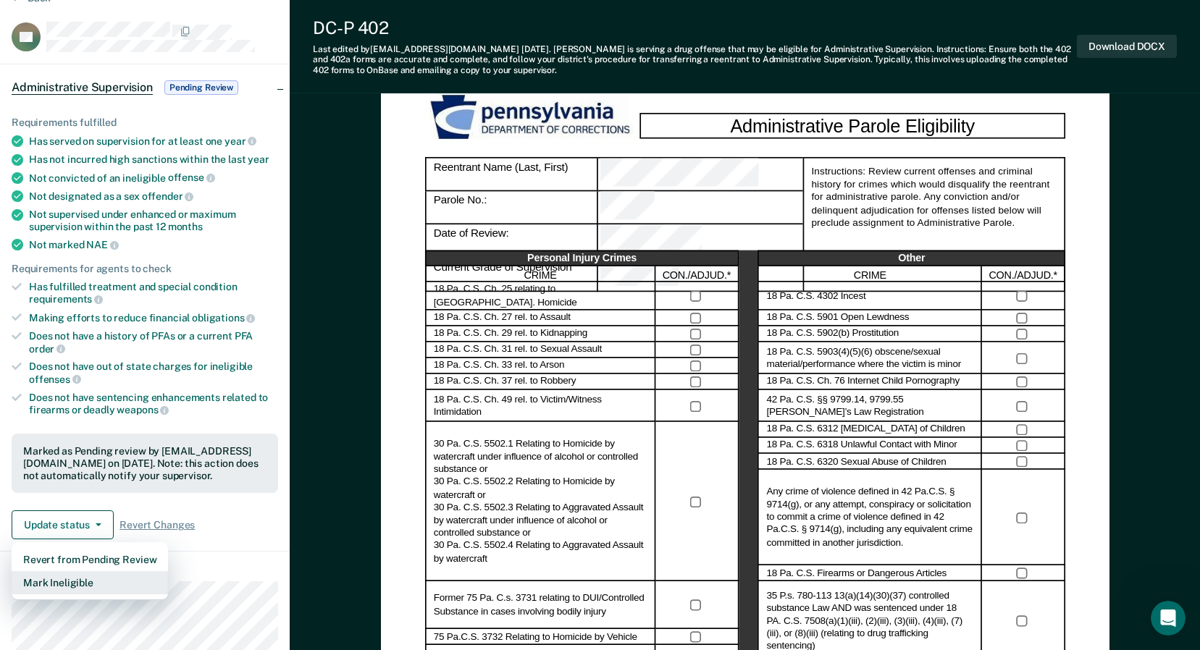
click at [72, 581] on button "Mark Ineligible" at bounding box center [90, 582] width 156 height 23
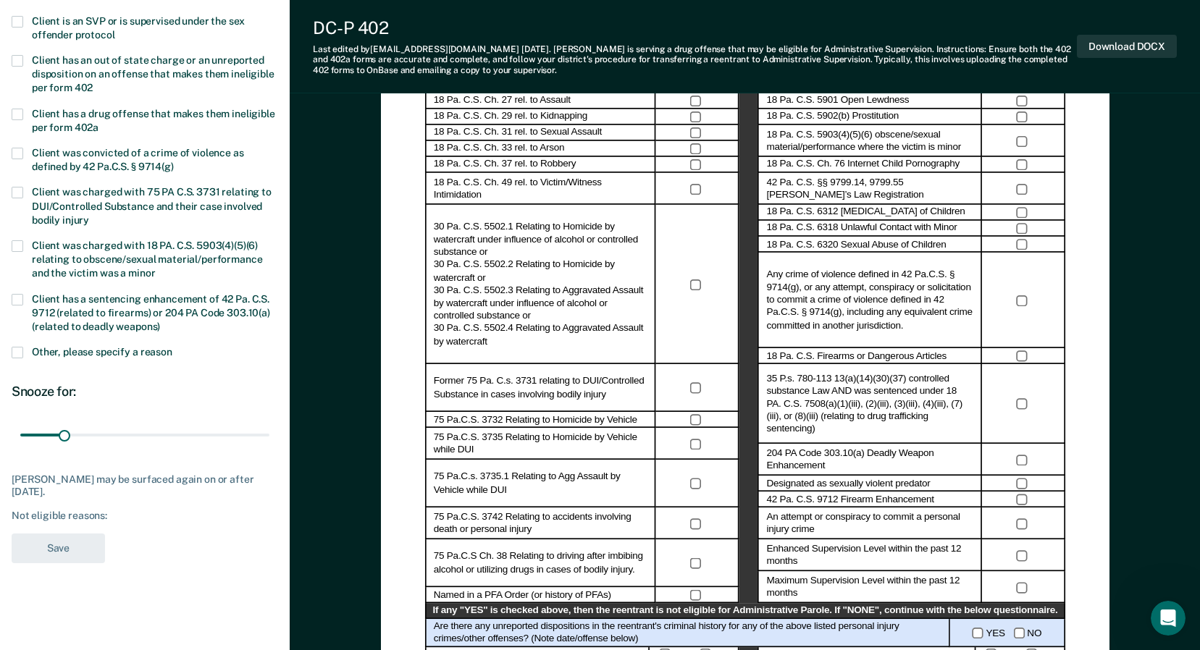
scroll to position [145, 0]
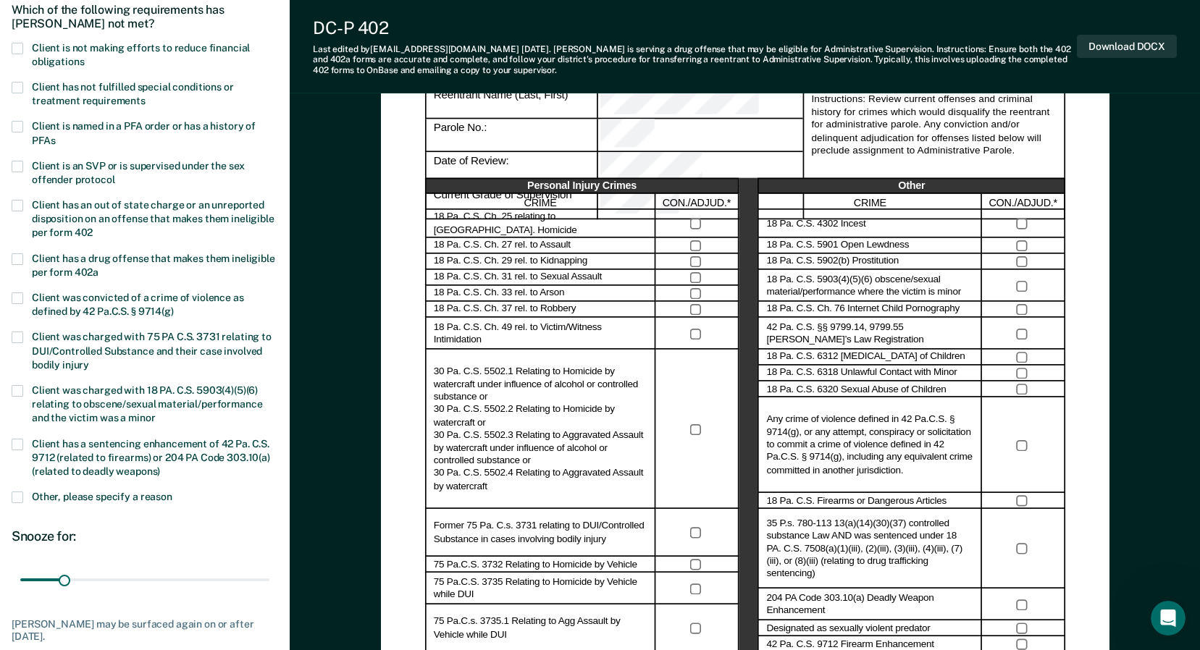
click at [14, 45] on span at bounding box center [18, 49] width 12 height 12
click at [16, 87] on span at bounding box center [18, 88] width 12 height 12
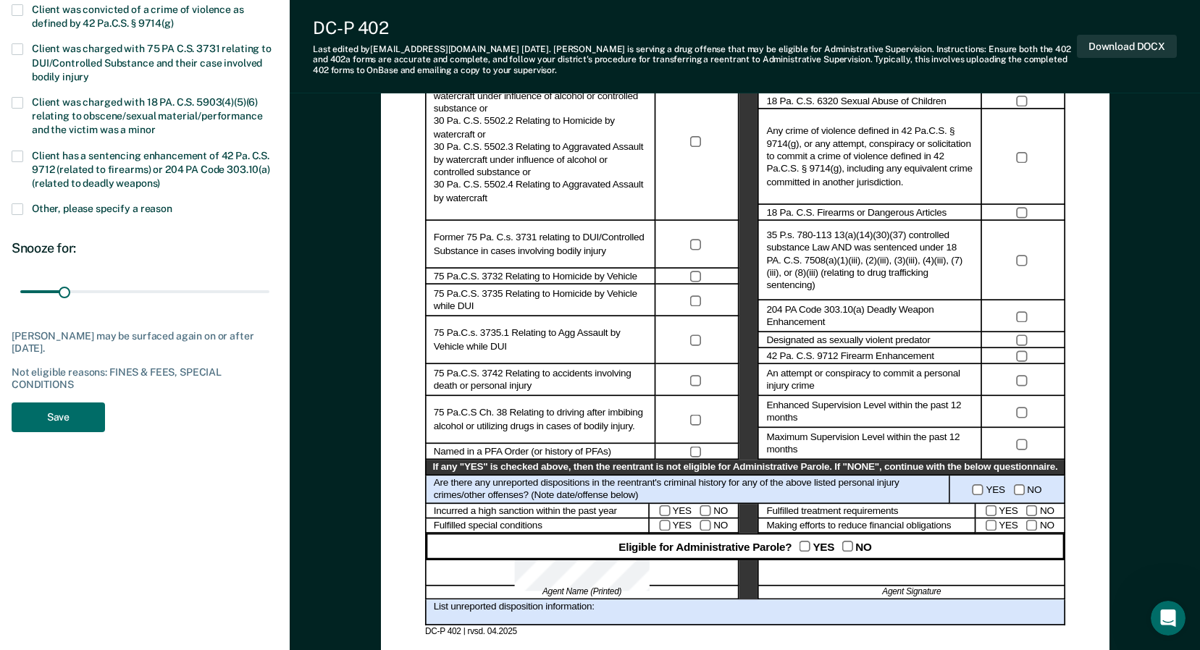
scroll to position [434, 0]
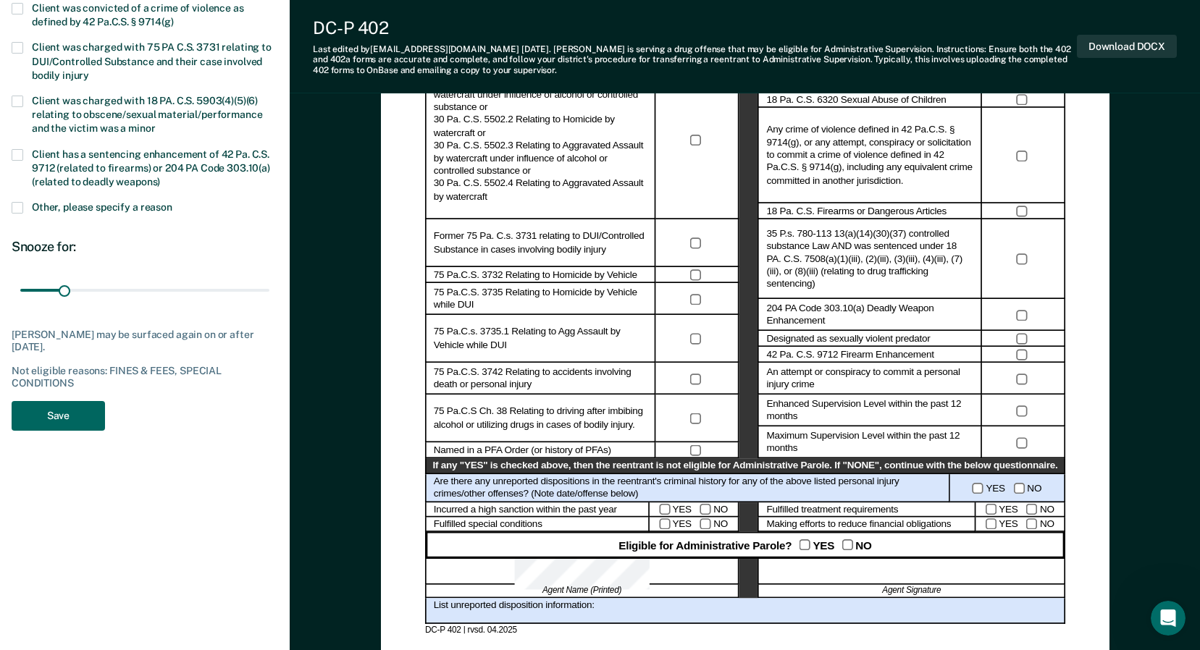
click at [70, 413] on button "Save" at bounding box center [58, 416] width 93 height 30
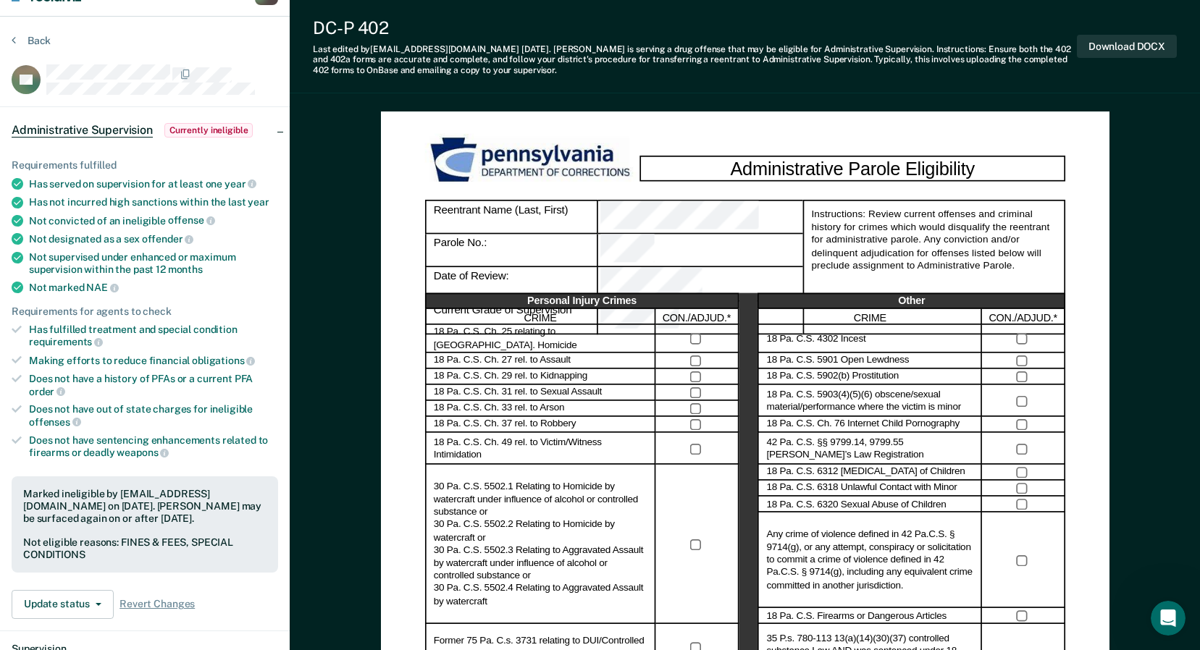
scroll to position [0, 0]
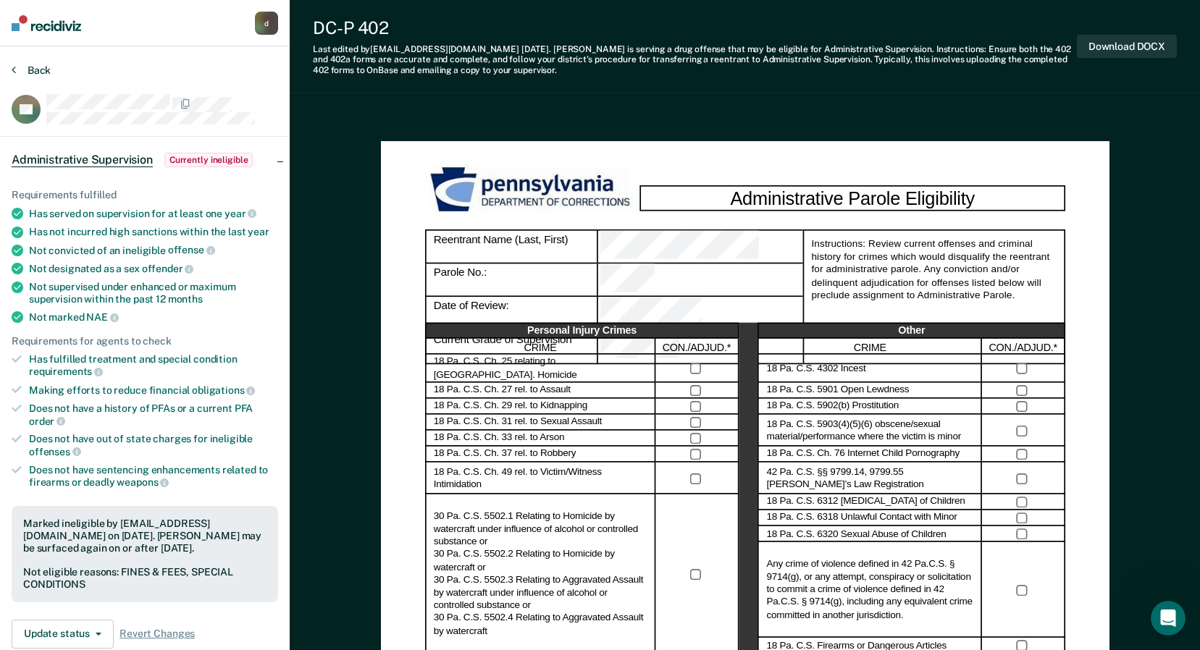
click at [35, 67] on button "Back" at bounding box center [31, 70] width 39 height 13
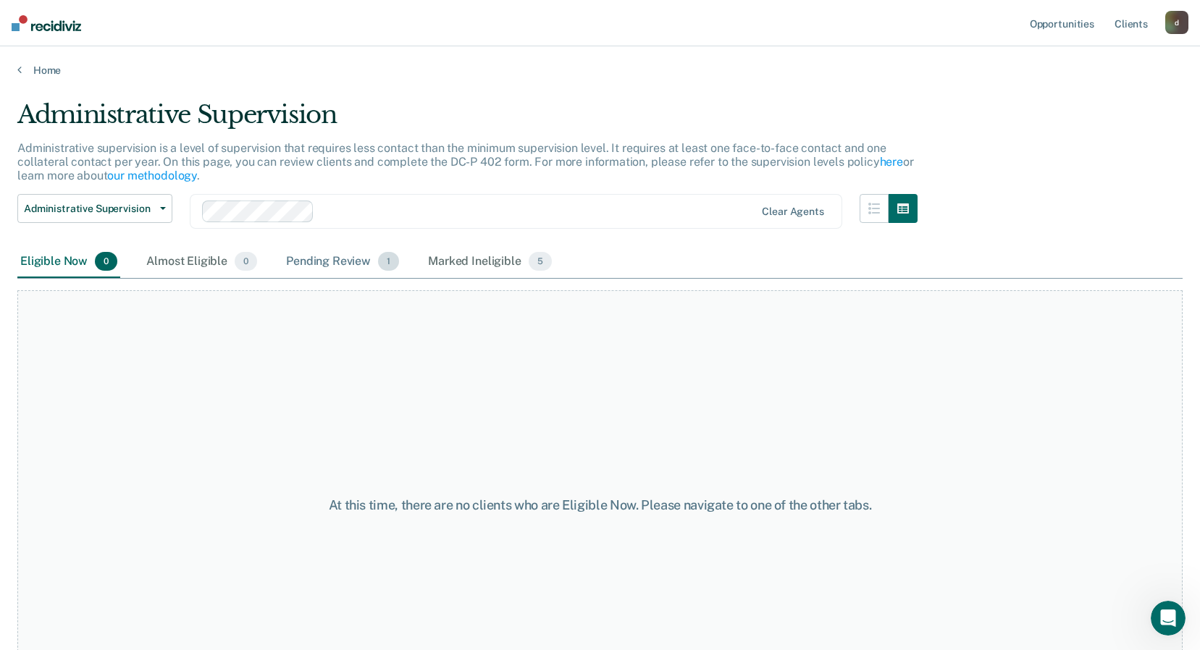
click at [351, 256] on div "Pending Review 1" at bounding box center [342, 262] width 119 height 32
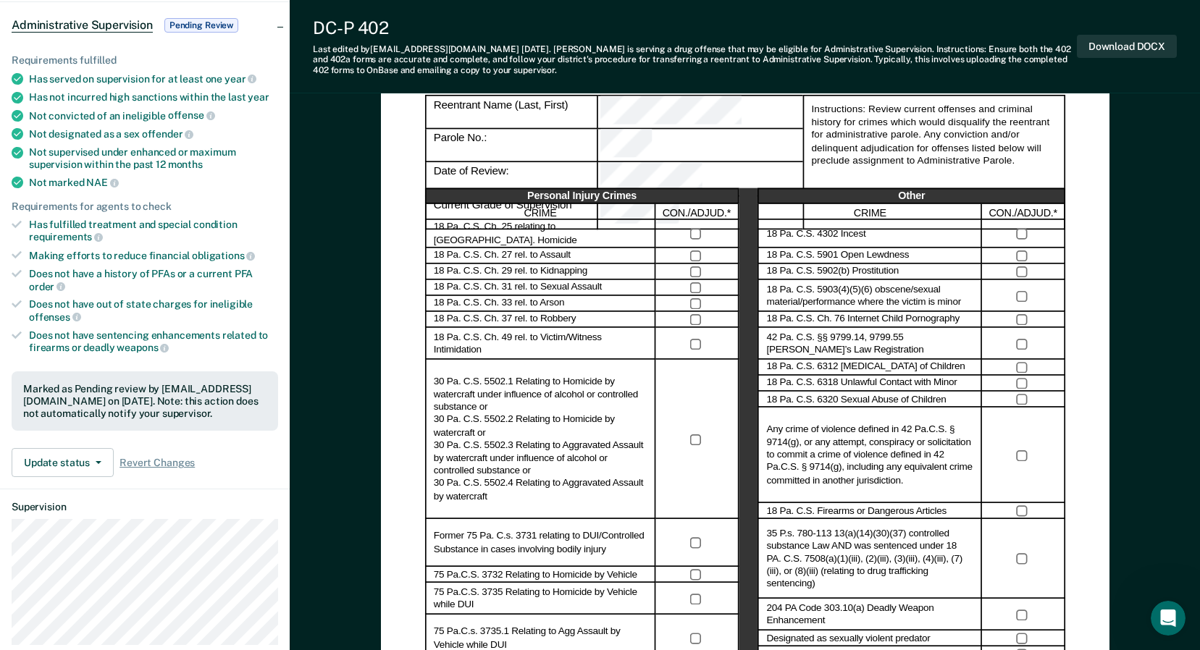
scroll to position [145, 0]
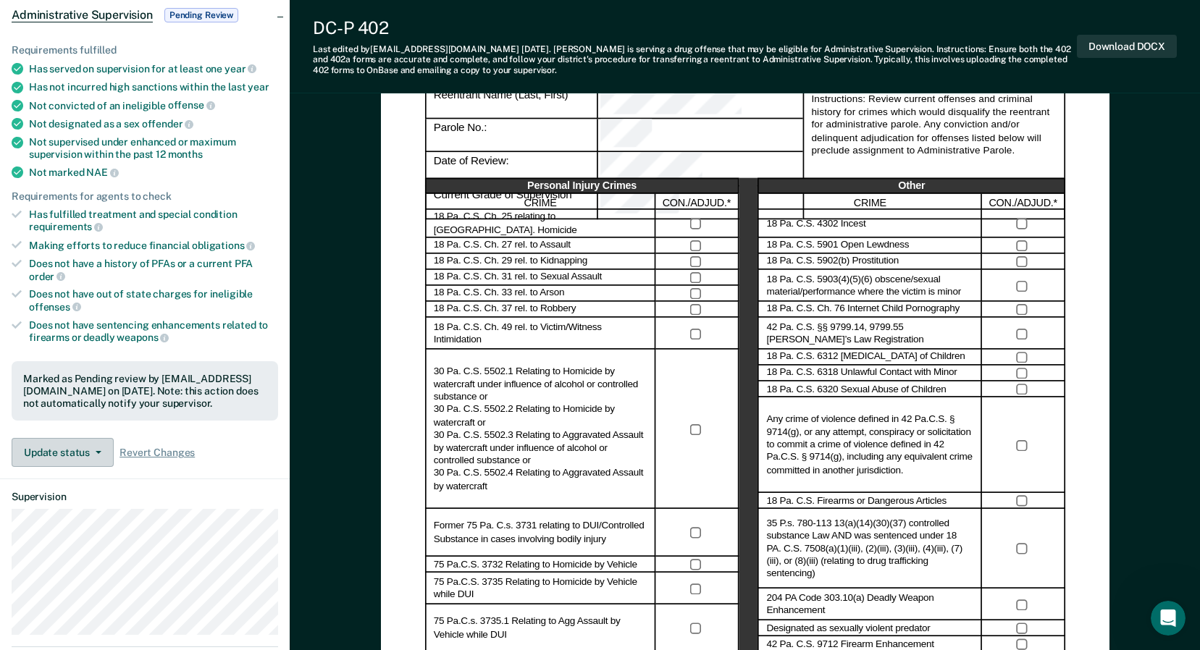
click at [85, 448] on button "Update status" at bounding box center [63, 452] width 102 height 29
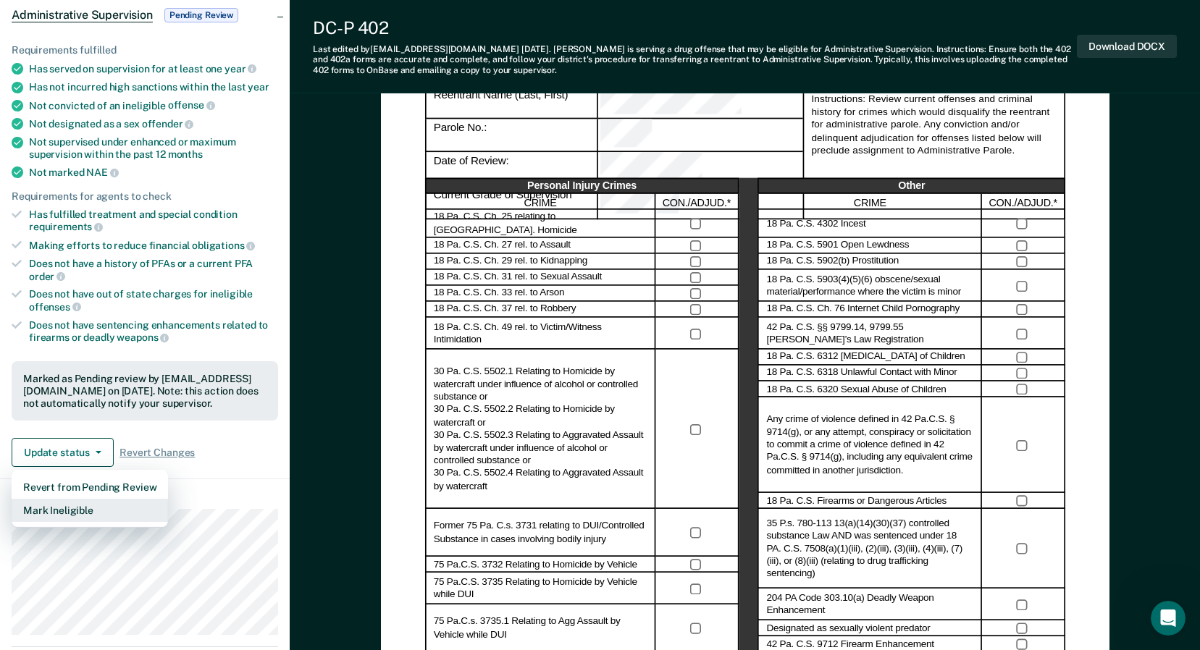
click at [58, 505] on button "Mark Ineligible" at bounding box center [90, 510] width 156 height 23
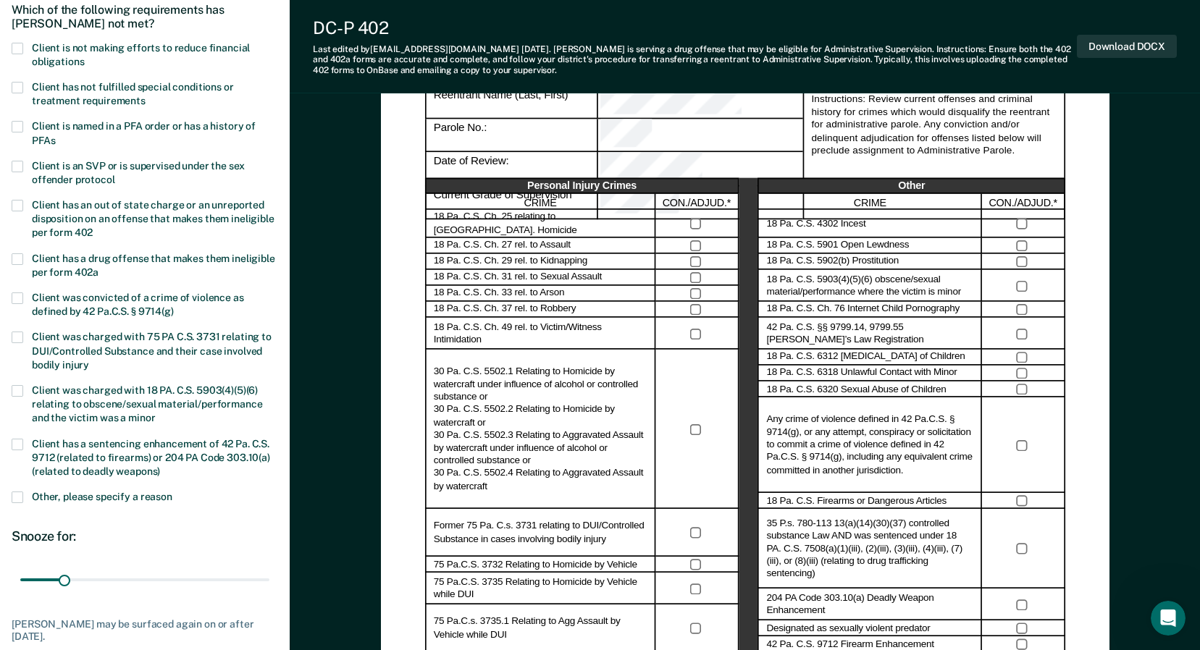
click at [17, 87] on span at bounding box center [18, 88] width 12 height 12
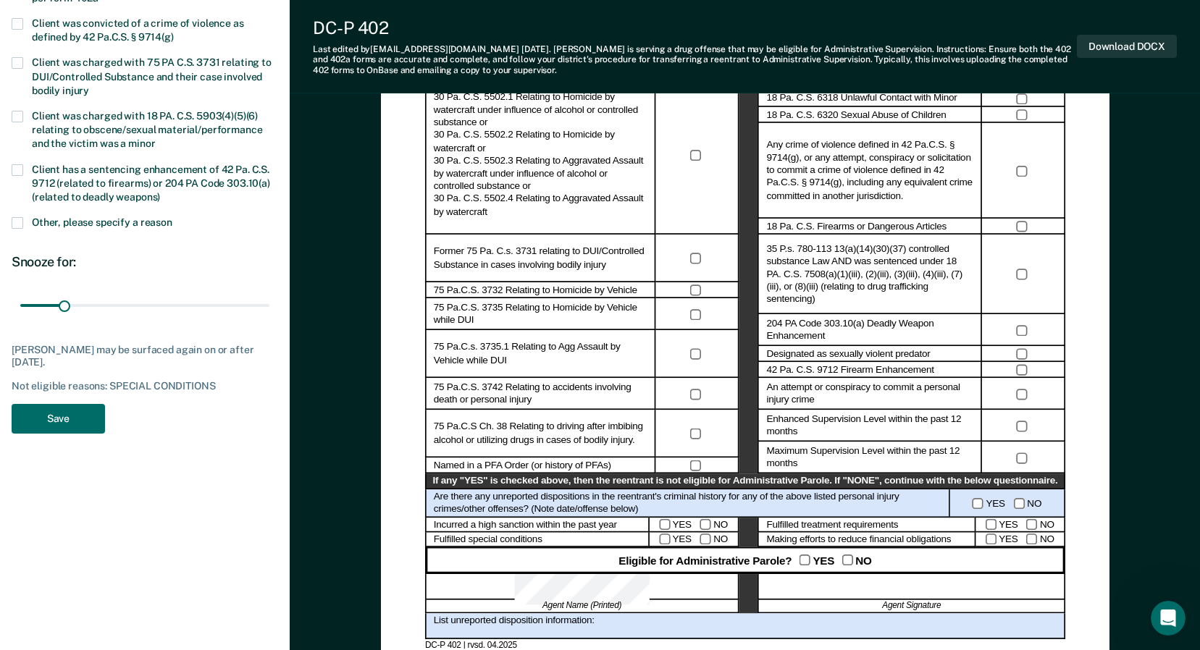
scroll to position [434, 0]
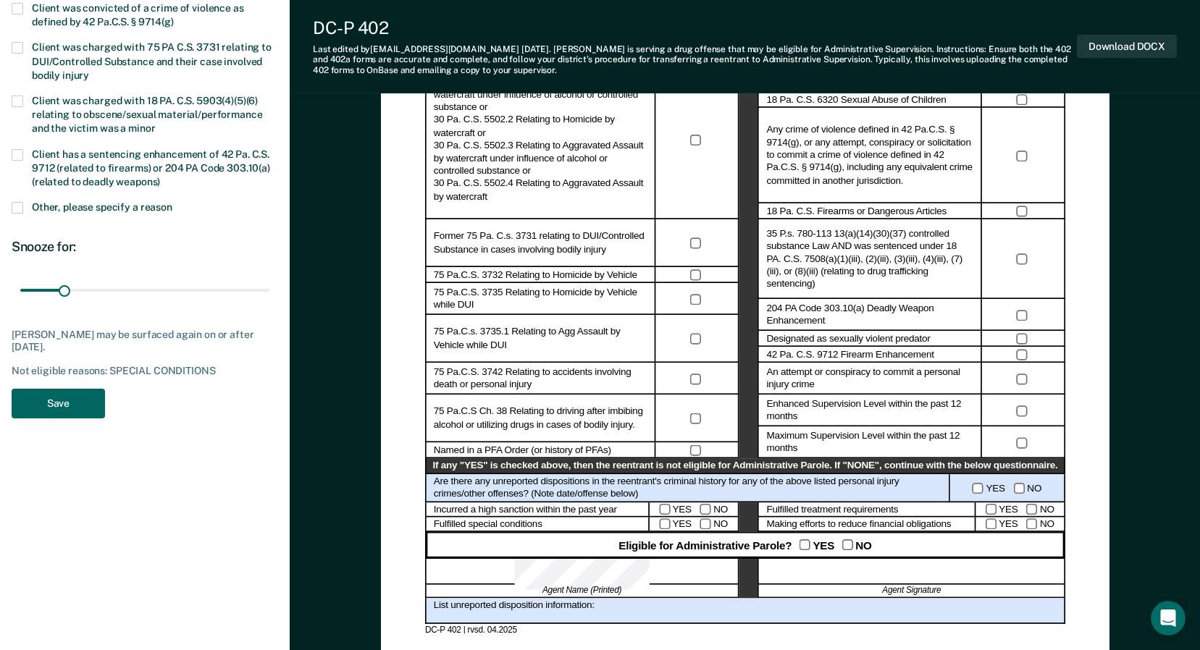
click at [70, 398] on button "Save" at bounding box center [58, 404] width 93 height 30
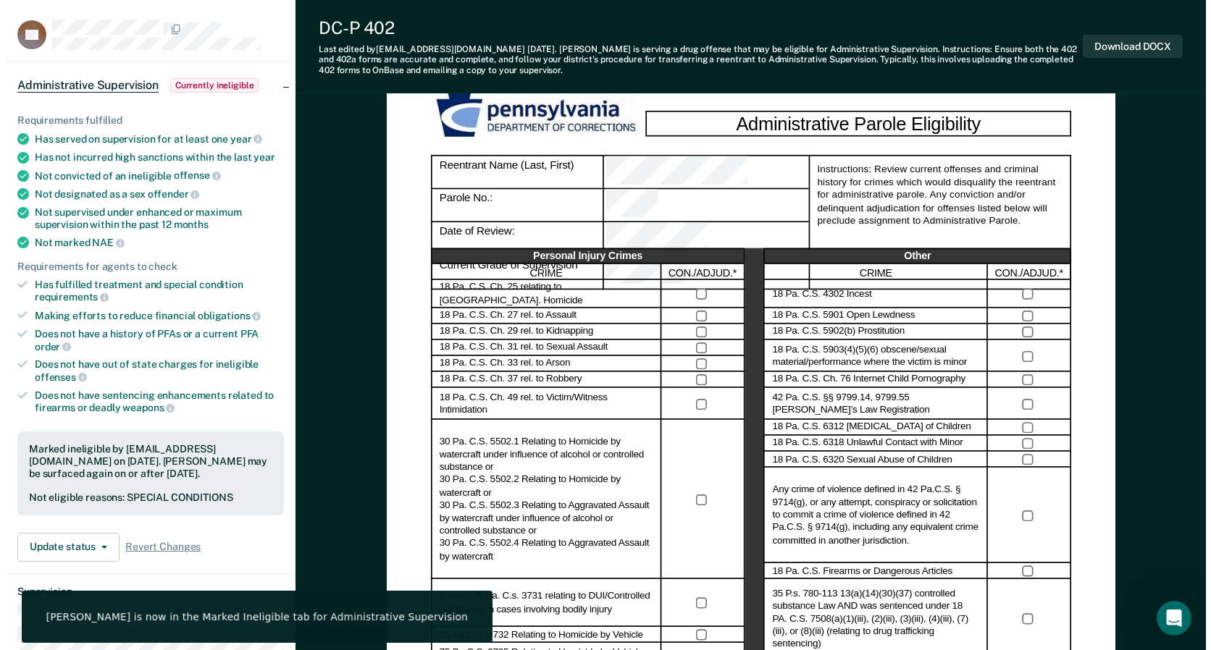
scroll to position [0, 0]
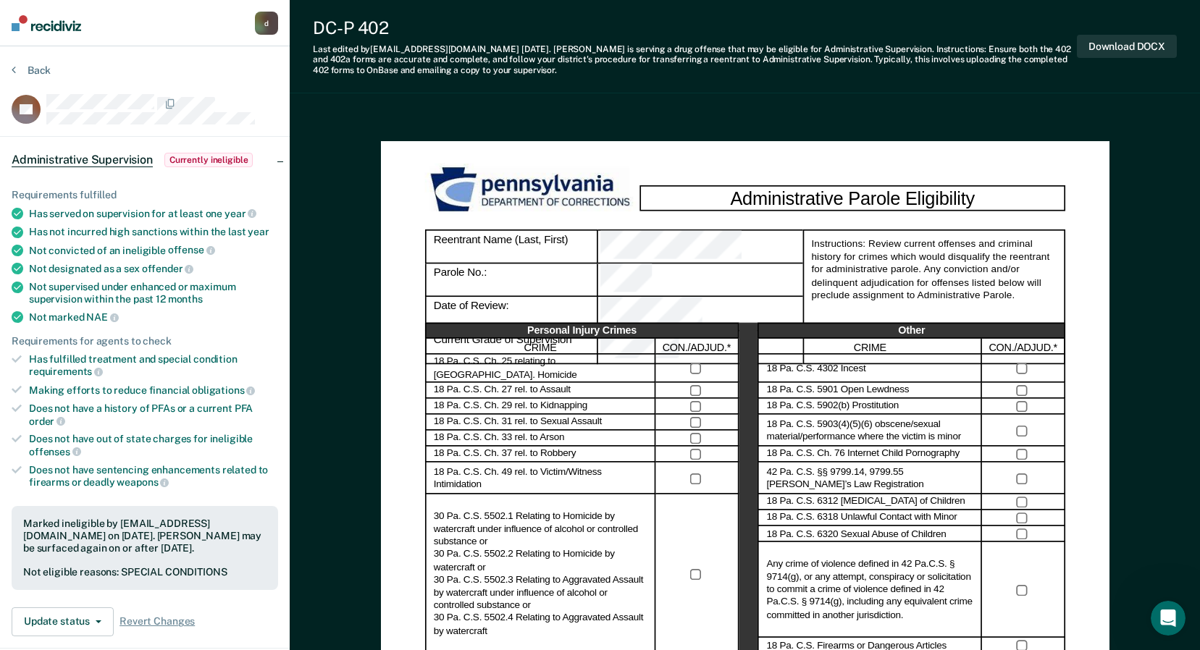
click at [33, 63] on section "Back BA Administrative Supervision Currently ineligible Requirements fulfilled …" at bounding box center [145, 577] width 290 height 1062
click at [36, 67] on button "Back" at bounding box center [31, 70] width 39 height 13
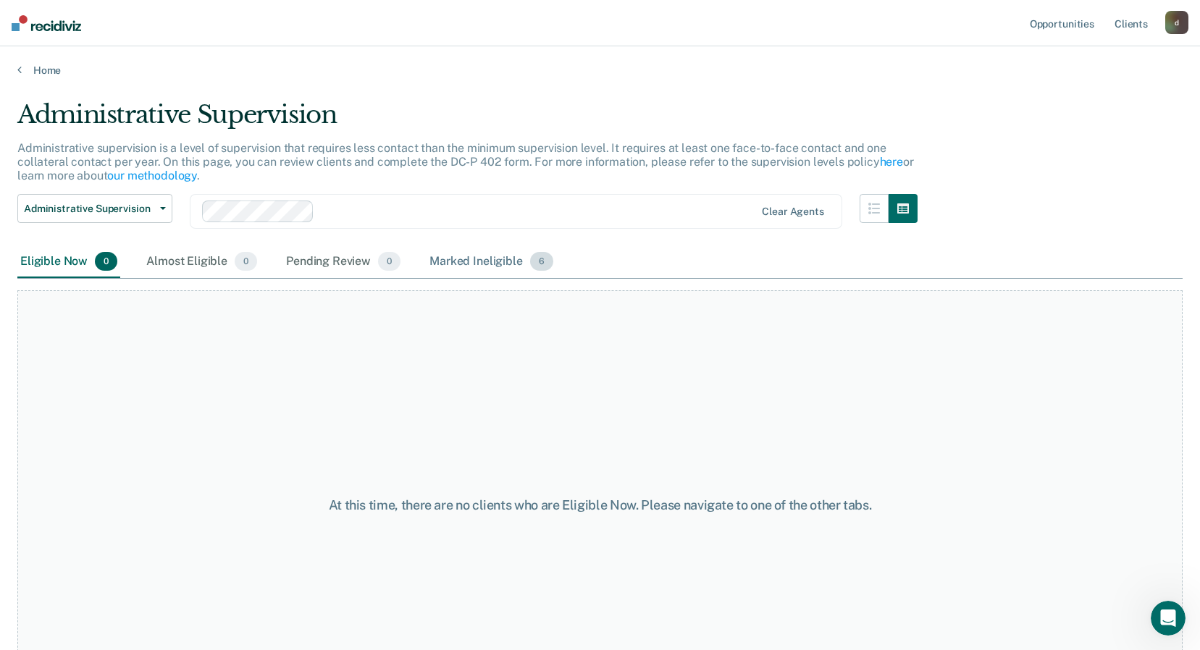
click at [489, 259] on div "Marked Ineligible 6" at bounding box center [492, 262] width 130 height 32
